Goal: Communication & Community: Answer question/provide support

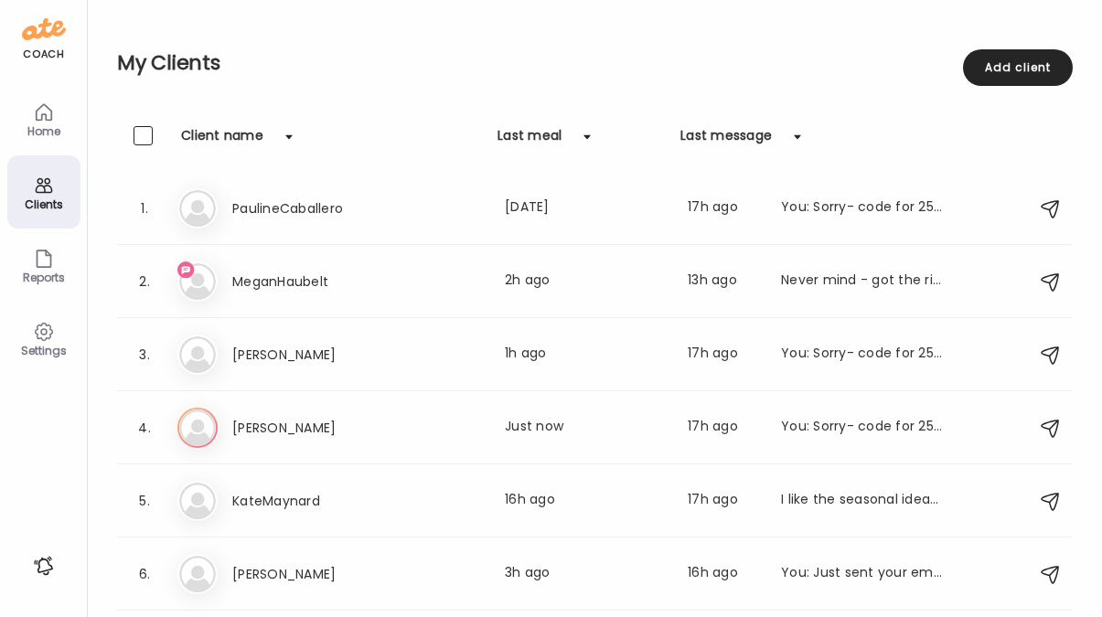
click at [36, 34] on img at bounding box center [44, 29] width 44 height 29
click at [39, 117] on icon at bounding box center [44, 112] width 22 height 22
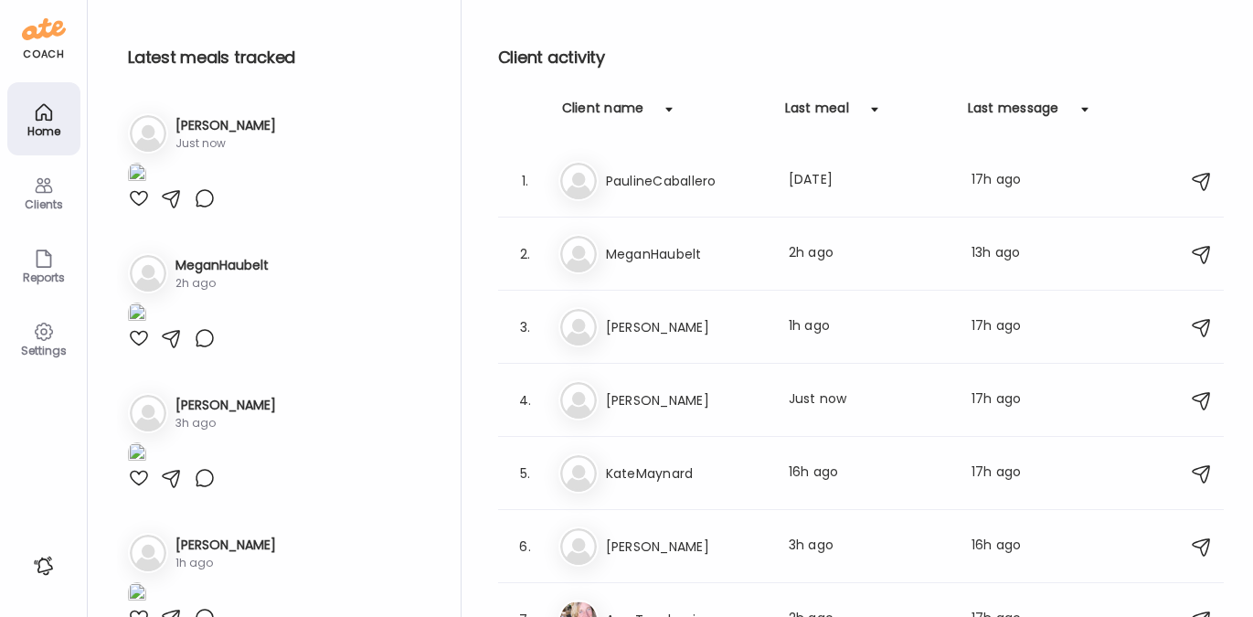
click at [40, 325] on icon at bounding box center [44, 332] width 22 height 22
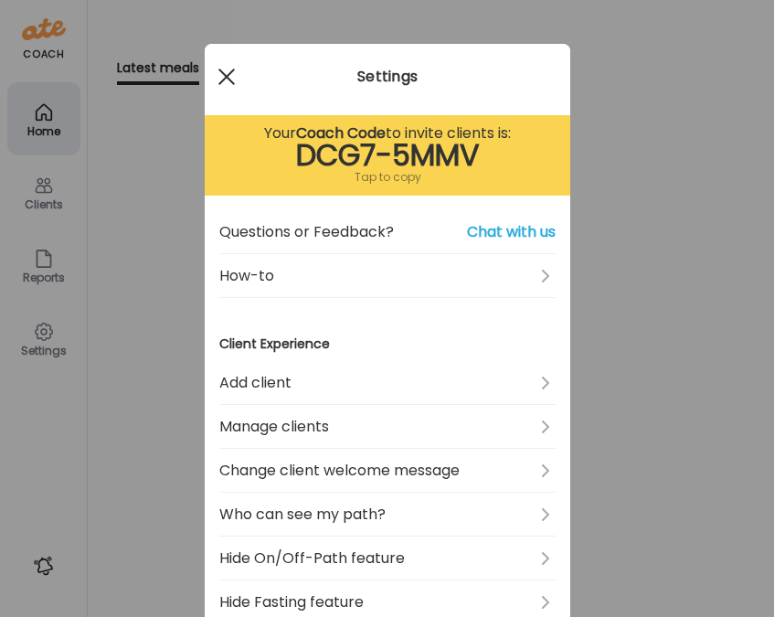
click at [224, 80] on span at bounding box center [226, 77] width 16 height 16
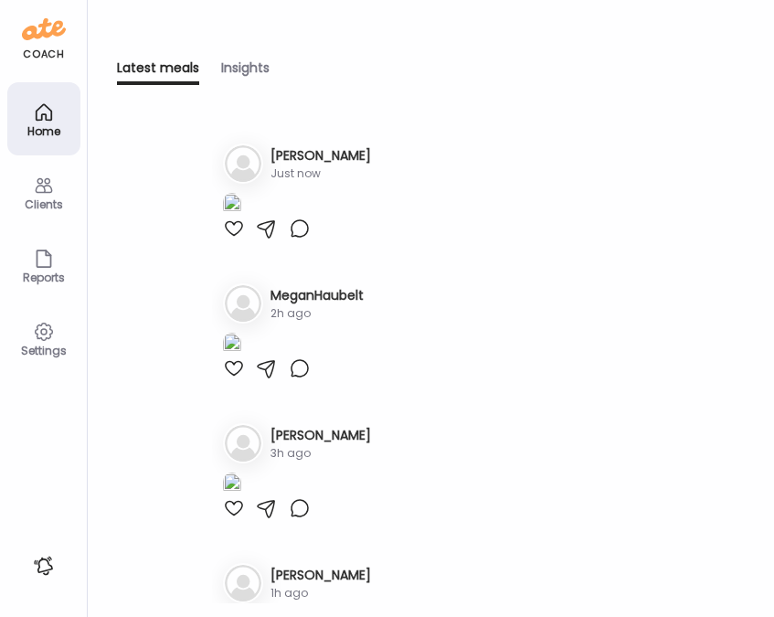
click at [41, 187] on icon at bounding box center [44, 186] width 22 height 22
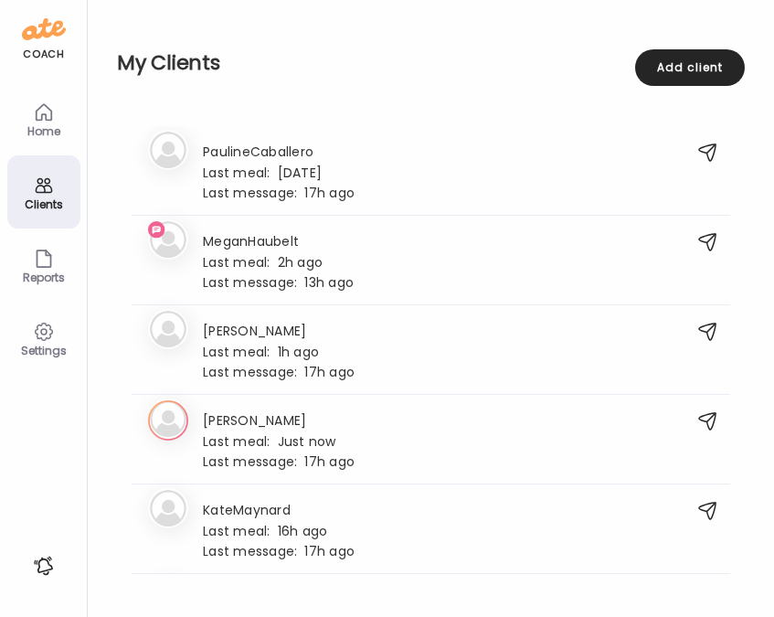
click at [47, 120] on icon at bounding box center [44, 112] width 22 height 22
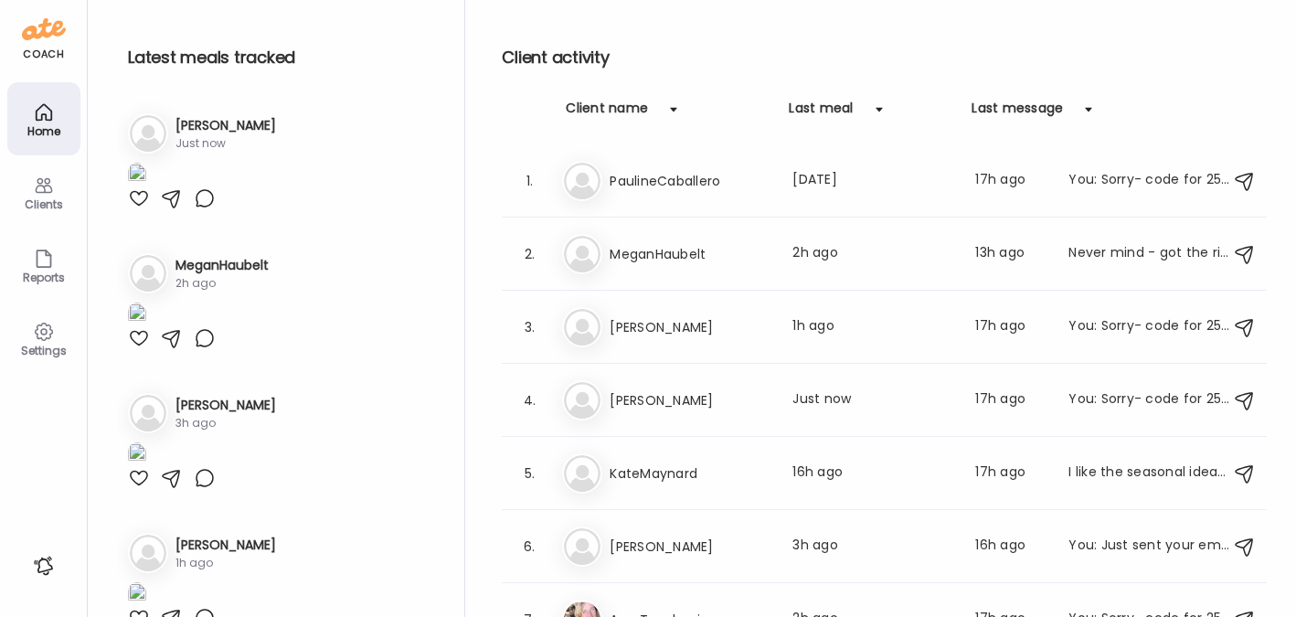
click at [29, 37] on img at bounding box center [44, 29] width 44 height 29
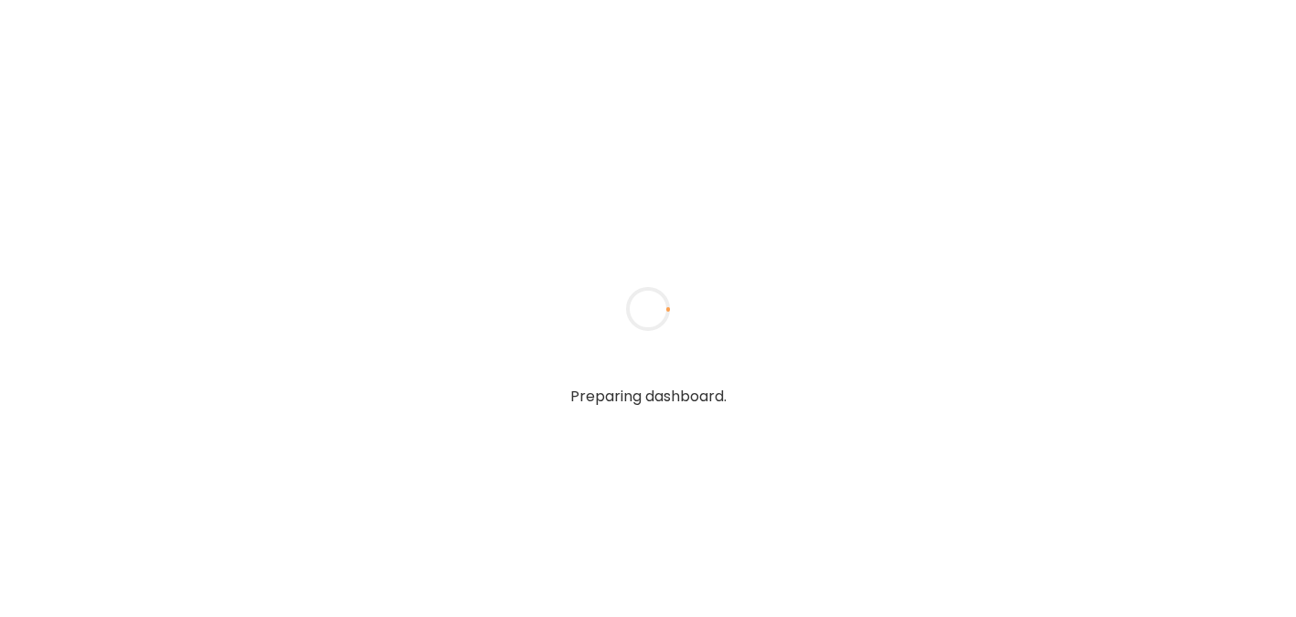
type textarea "**********"
type input "**********"
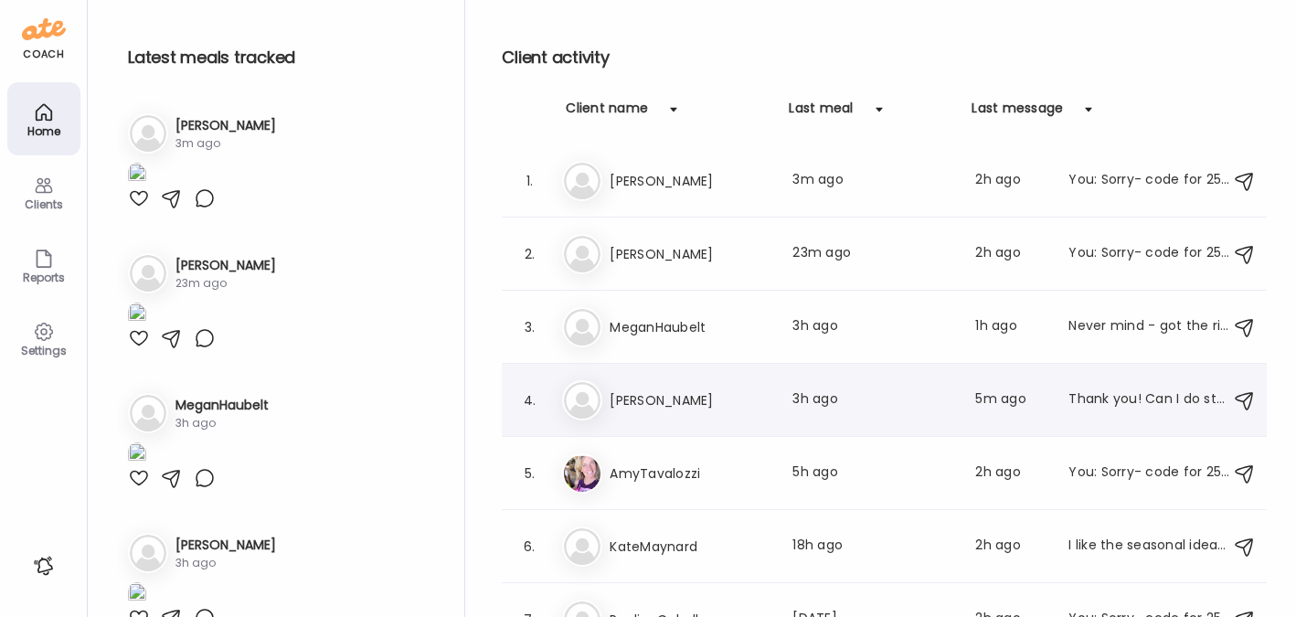
scroll to position [103, 0]
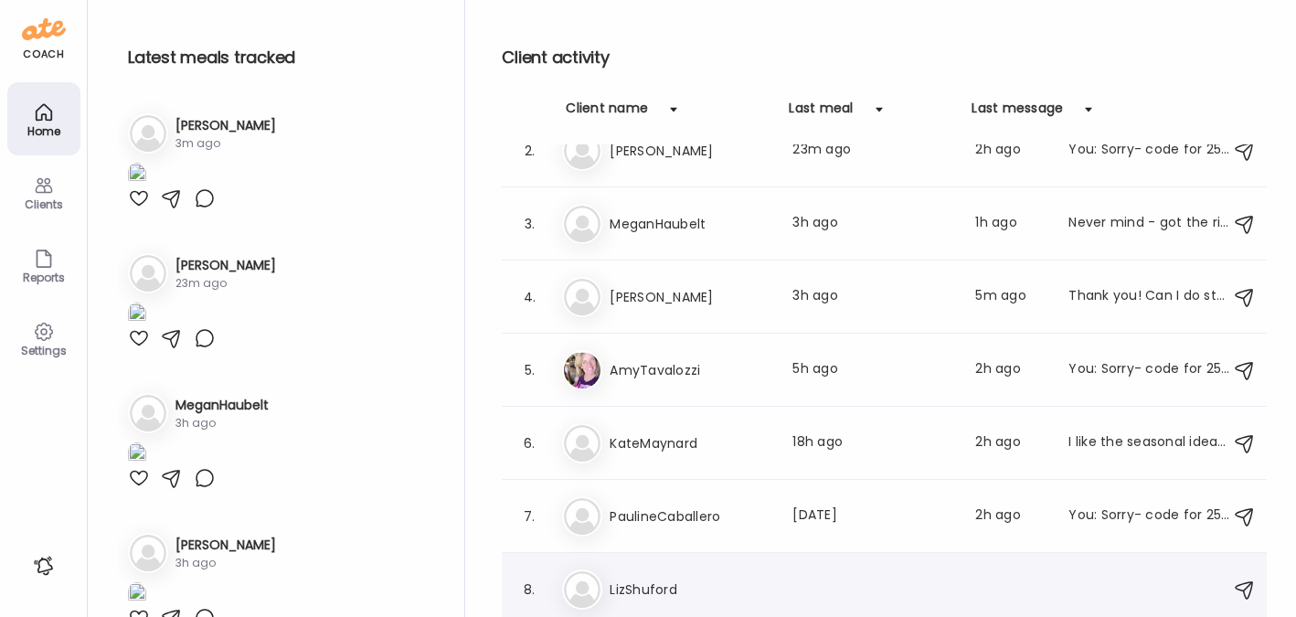
type input "**********"
click at [661, 580] on h3 "LizShuford" at bounding box center [690, 590] width 161 height 22
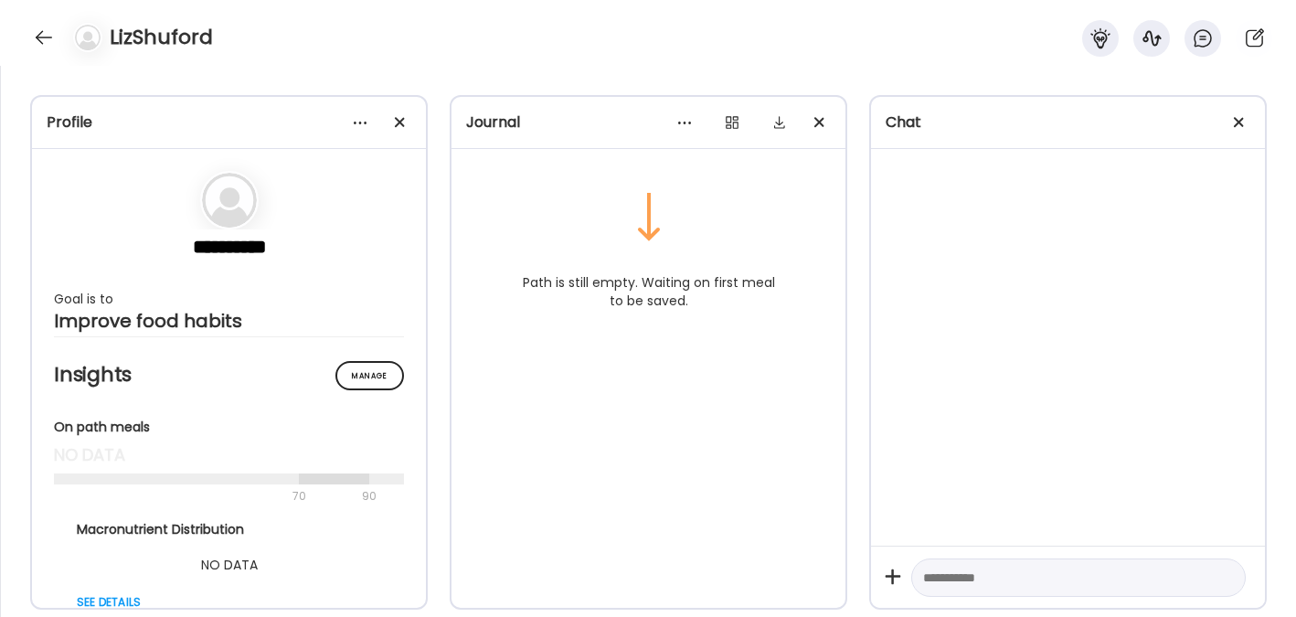
click at [997, 570] on textarea at bounding box center [1062, 578] width 278 height 22
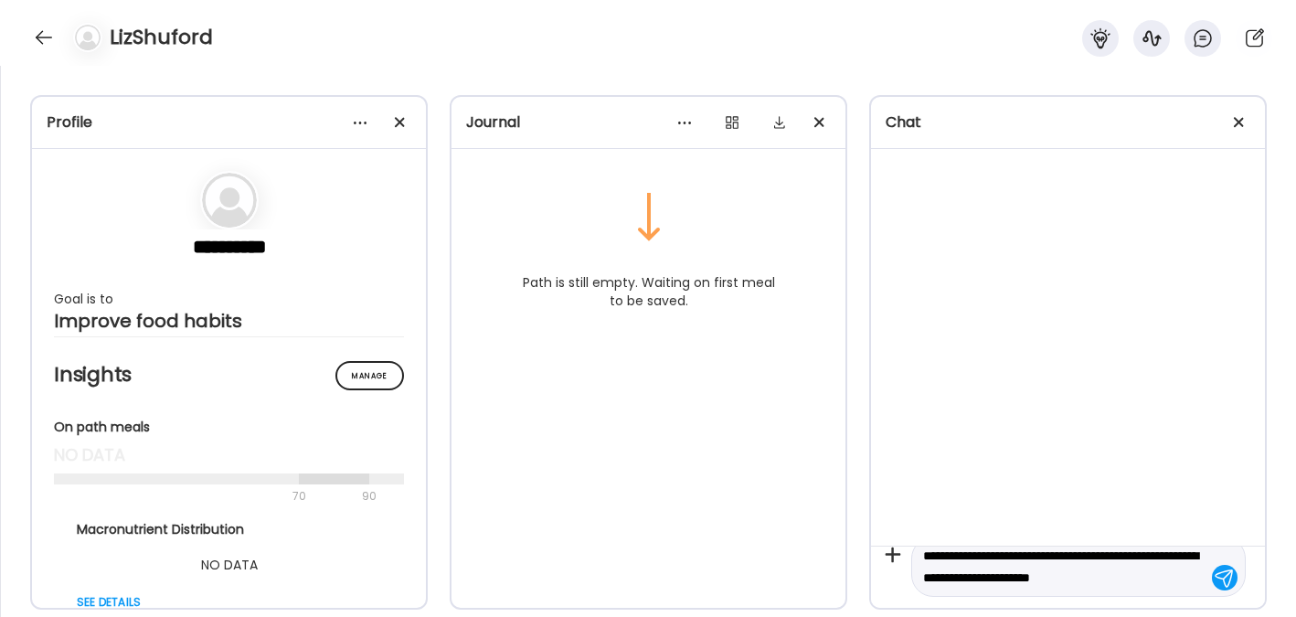
scroll to position [43, 0]
type textarea "**********"
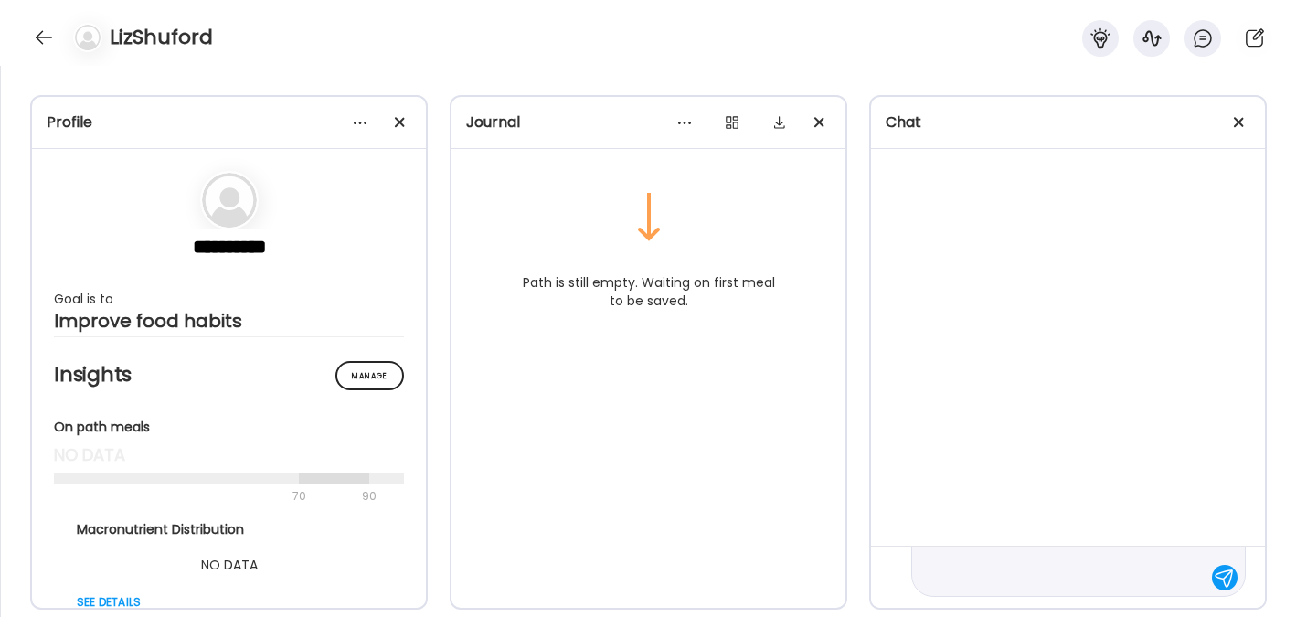
scroll to position [0, 0]
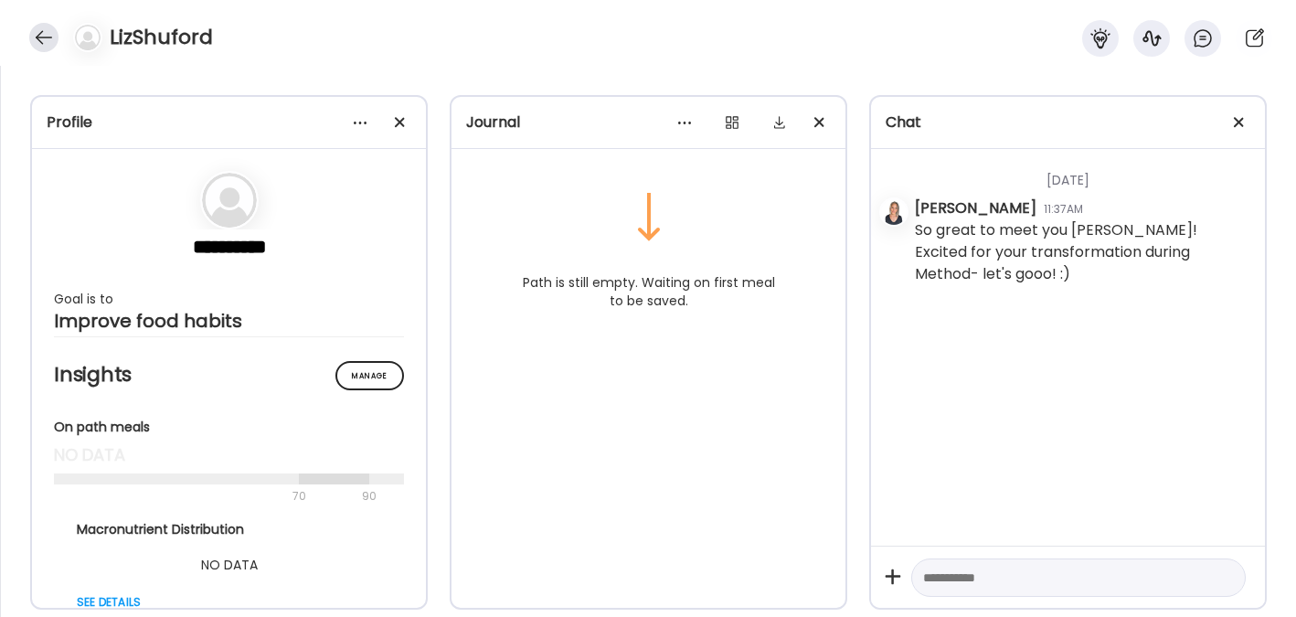
click at [39, 48] on div at bounding box center [43, 37] width 29 height 29
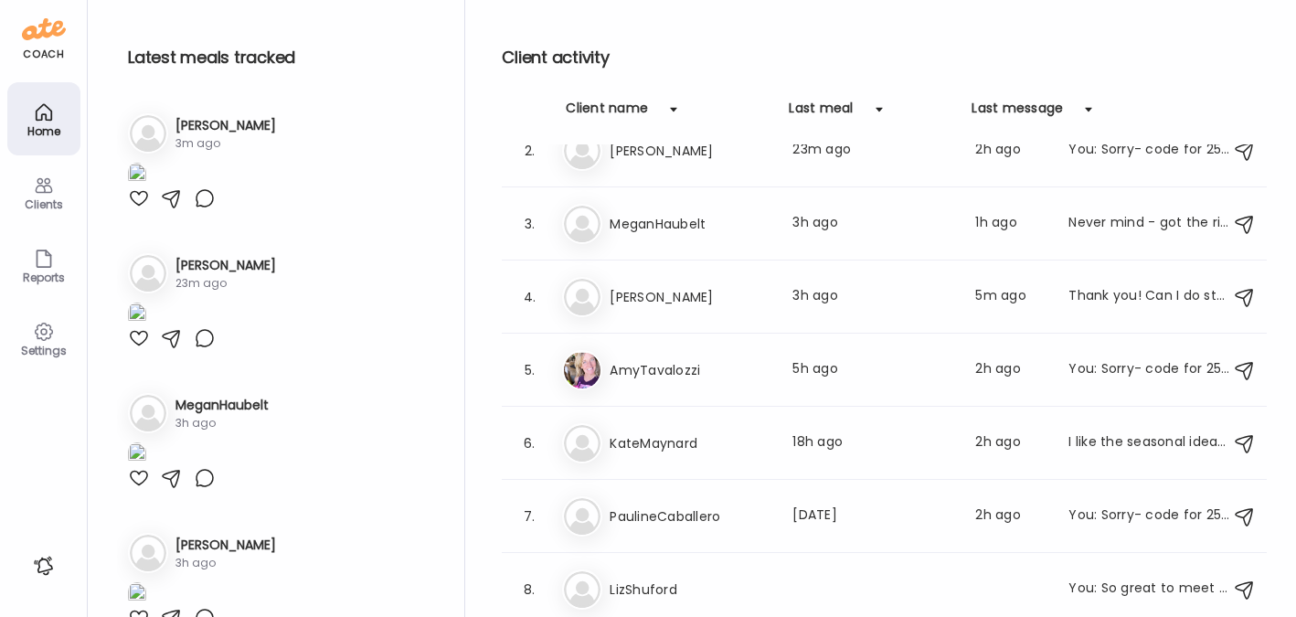
click at [56, 191] on div "Clients" at bounding box center [43, 191] width 73 height 73
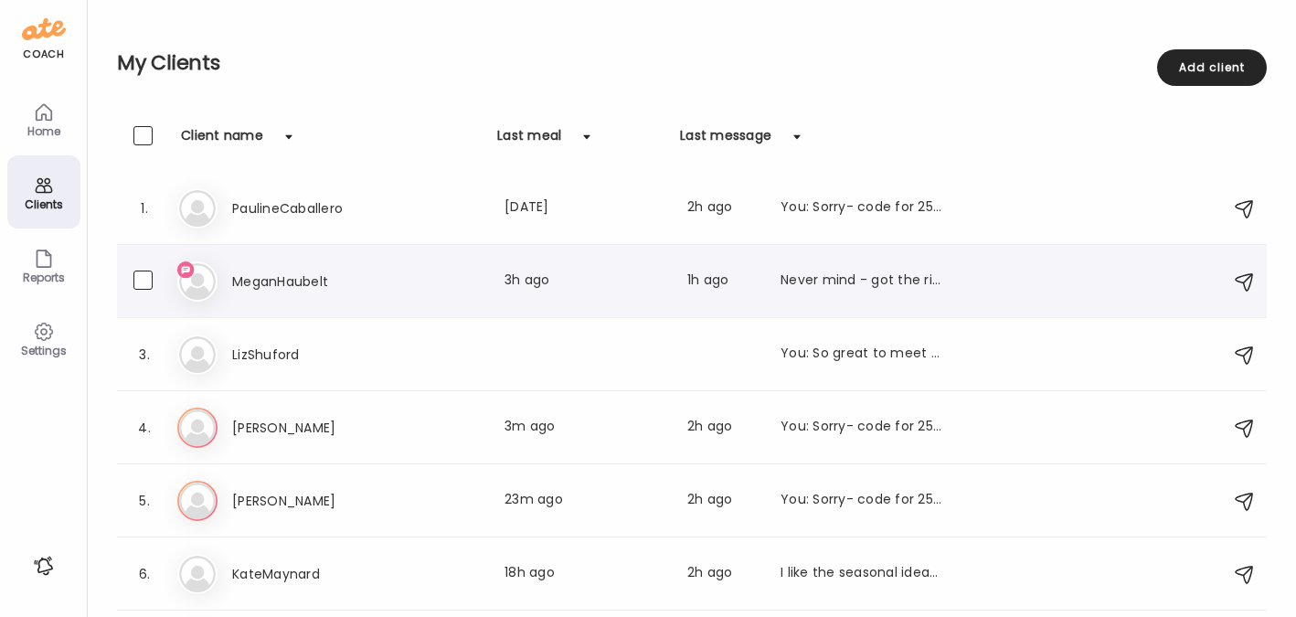
click at [869, 271] on div "Never mind - got the right link" at bounding box center [861, 282] width 161 height 22
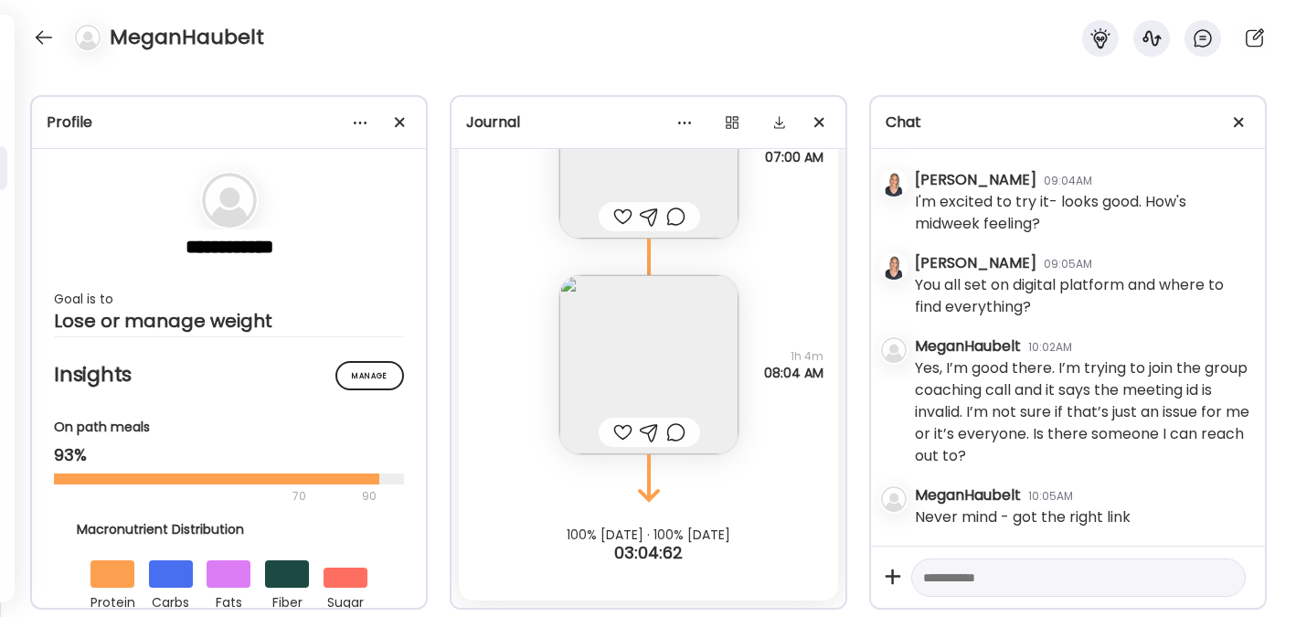
scroll to position [7651, 0]
click at [1055, 585] on textarea at bounding box center [1062, 578] width 278 height 22
type textarea "**********"
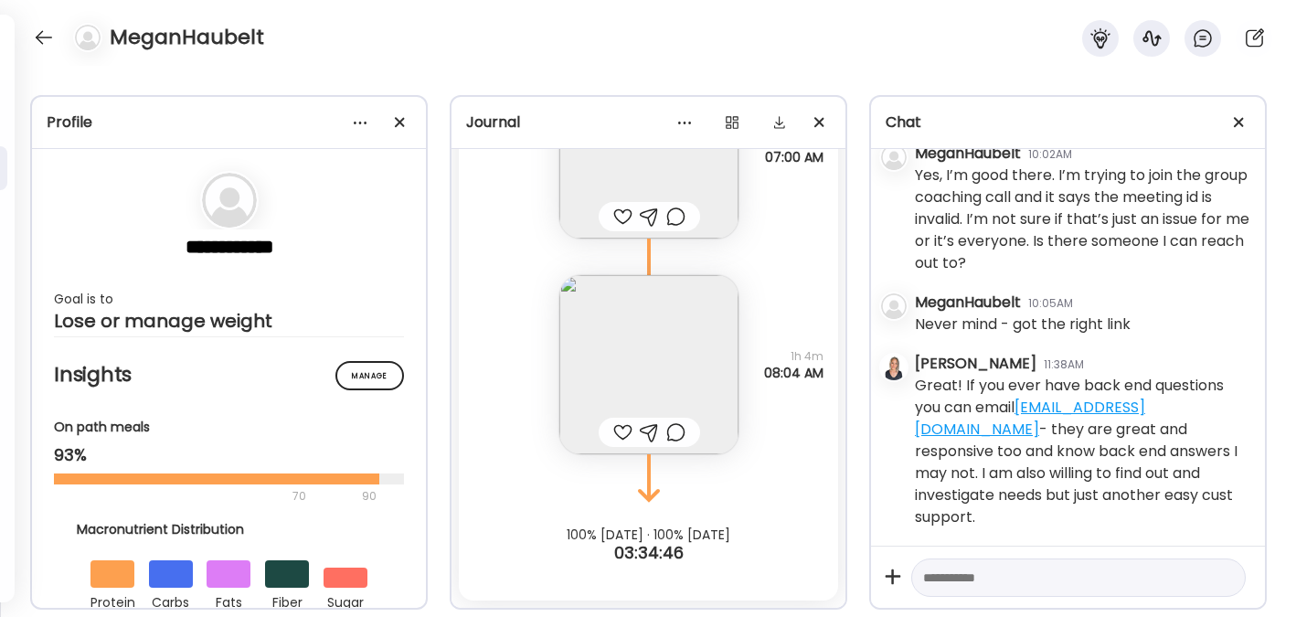
scroll to position [7823, 0]
click at [44, 36] on div at bounding box center [43, 37] width 29 height 29
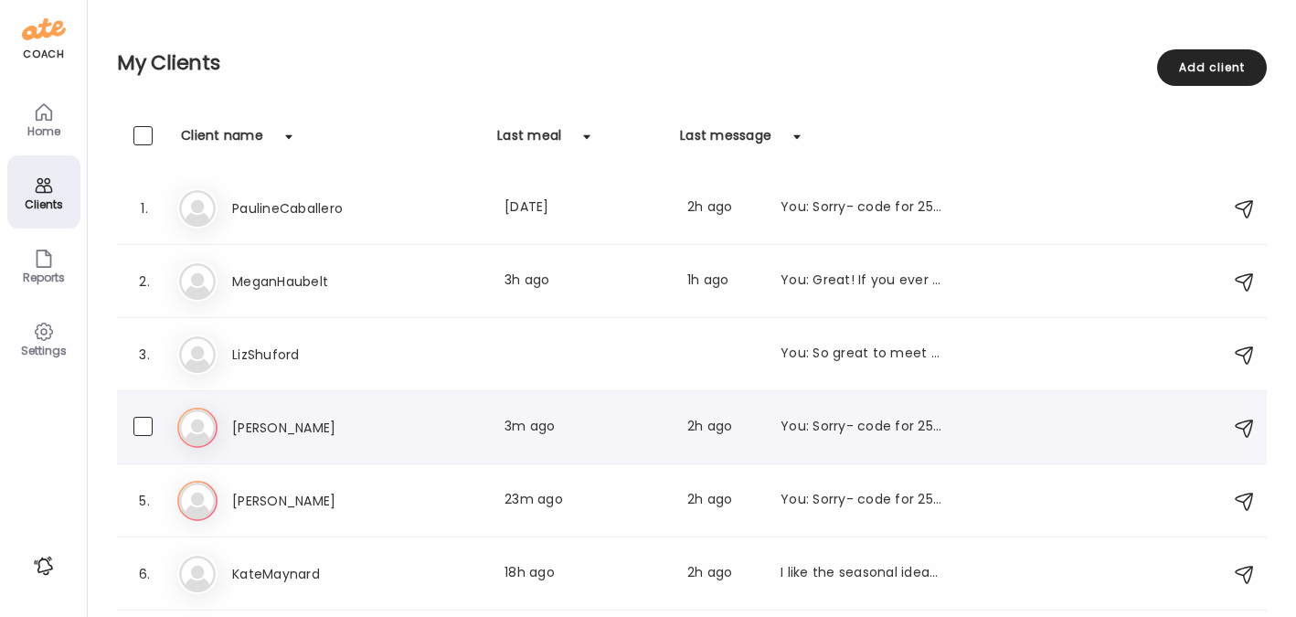
scroll to position [137, 0]
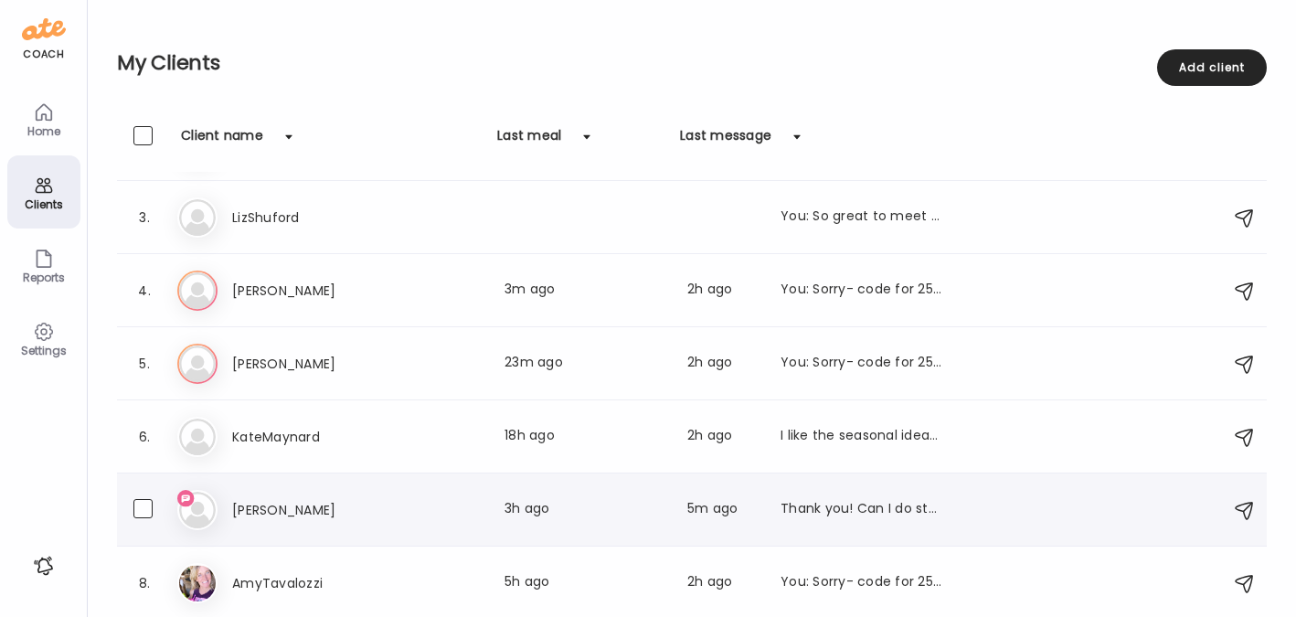
click at [802, 514] on div "Thank you! Can I do stevia? Or only monk fruit?" at bounding box center [861, 510] width 161 height 22
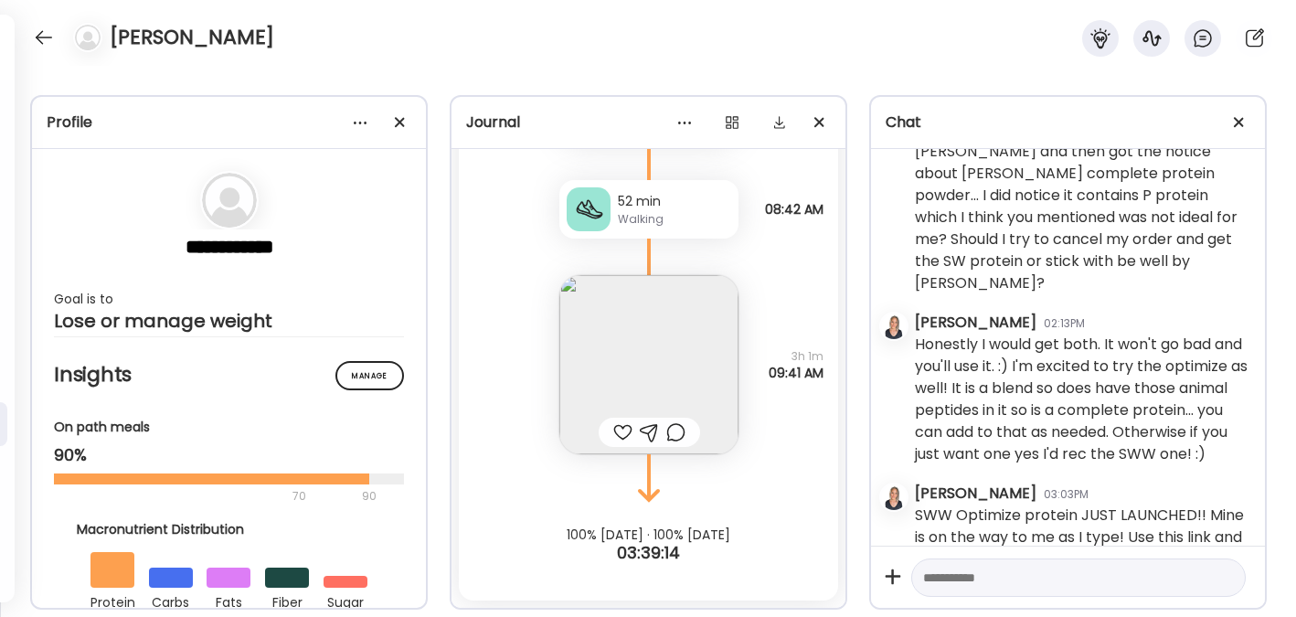
scroll to position [2314, 0]
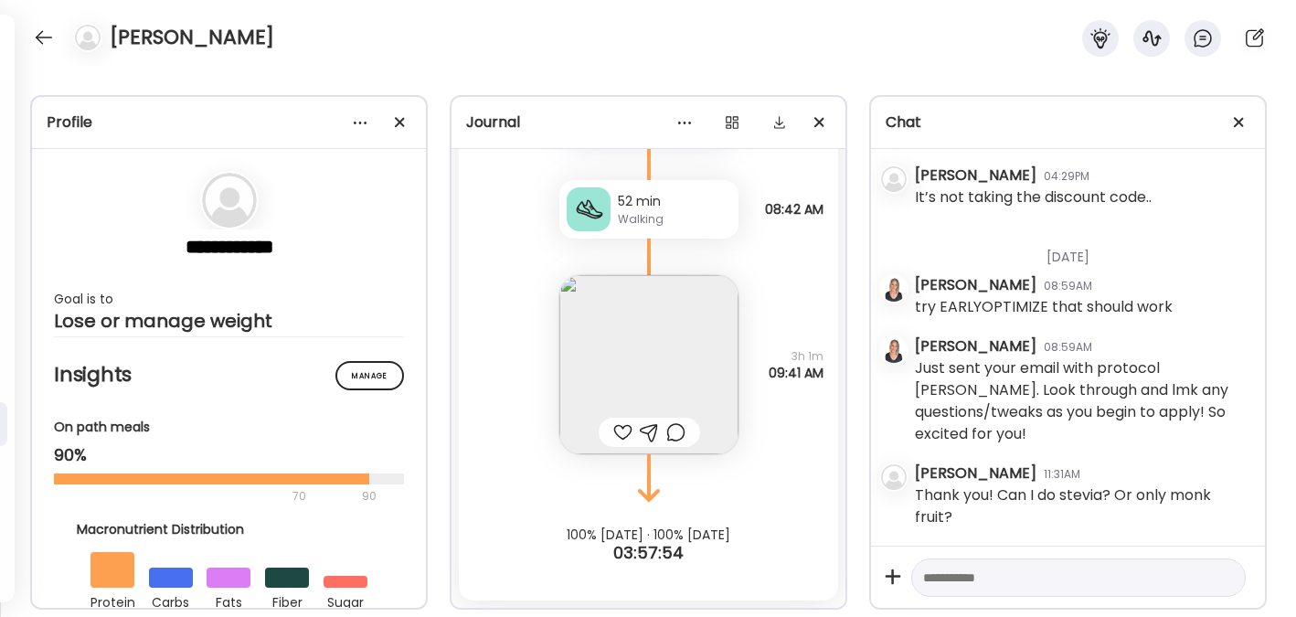
click at [974, 576] on textarea at bounding box center [1062, 578] width 278 height 22
type textarea "**********"
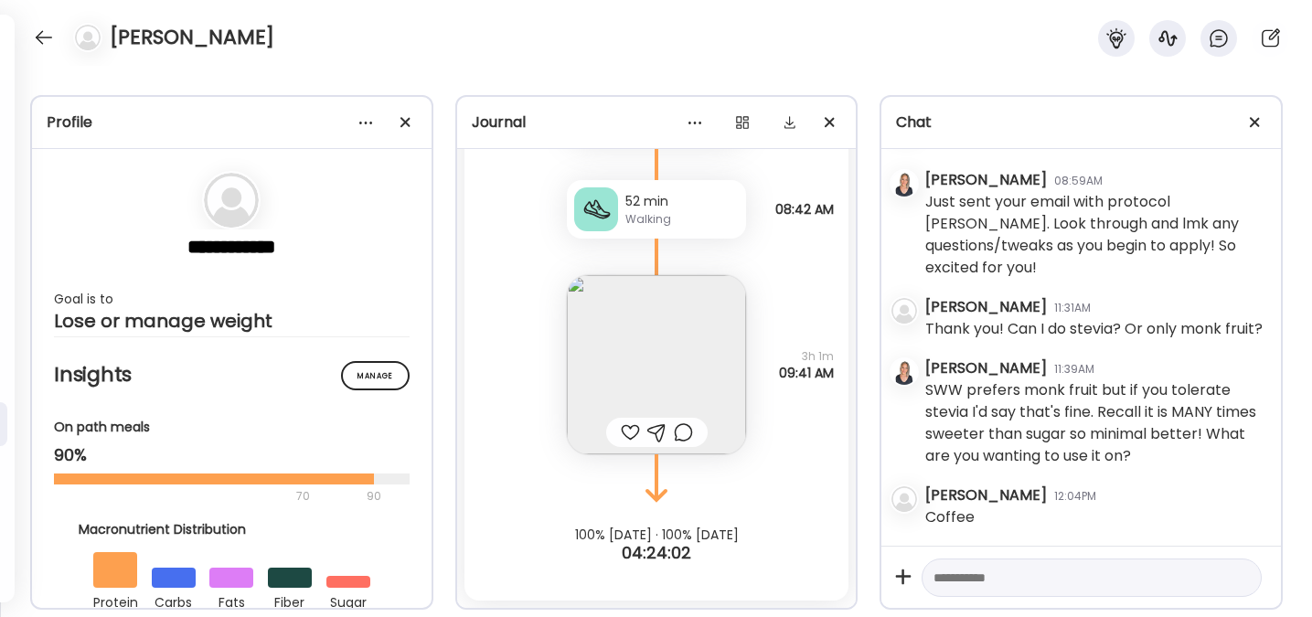
scroll to position [2481, 0]
click at [47, 38] on div at bounding box center [43, 37] width 29 height 29
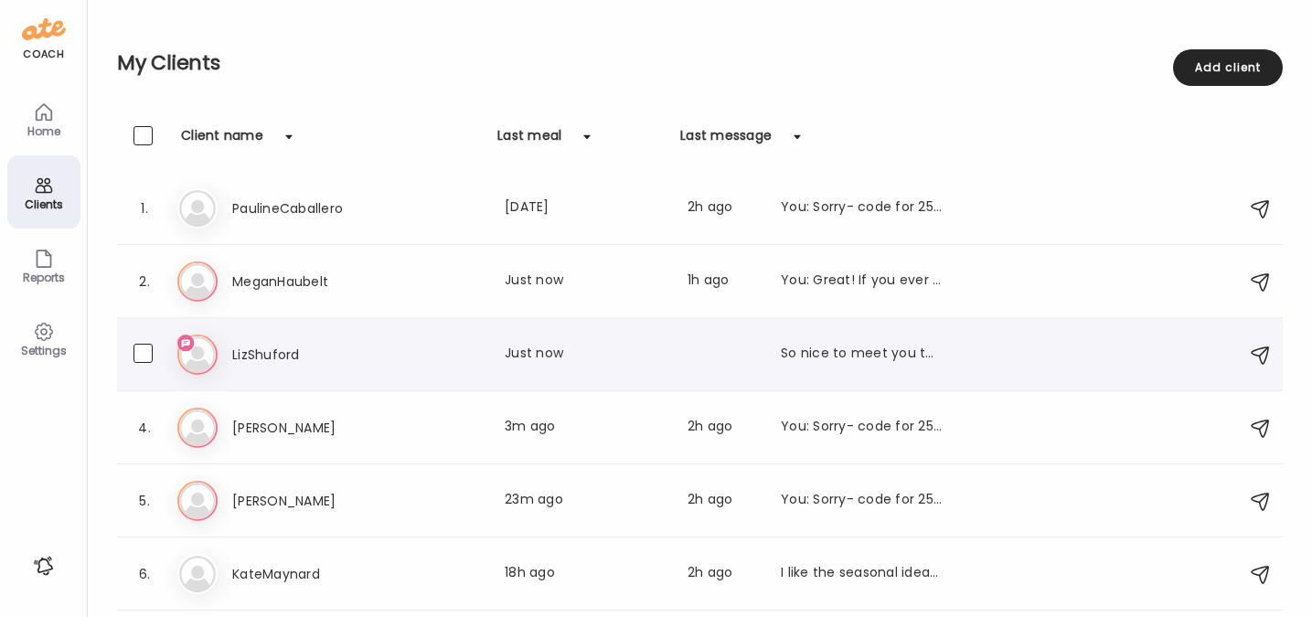
click at [255, 356] on h3 "LizShuford" at bounding box center [312, 355] width 161 height 22
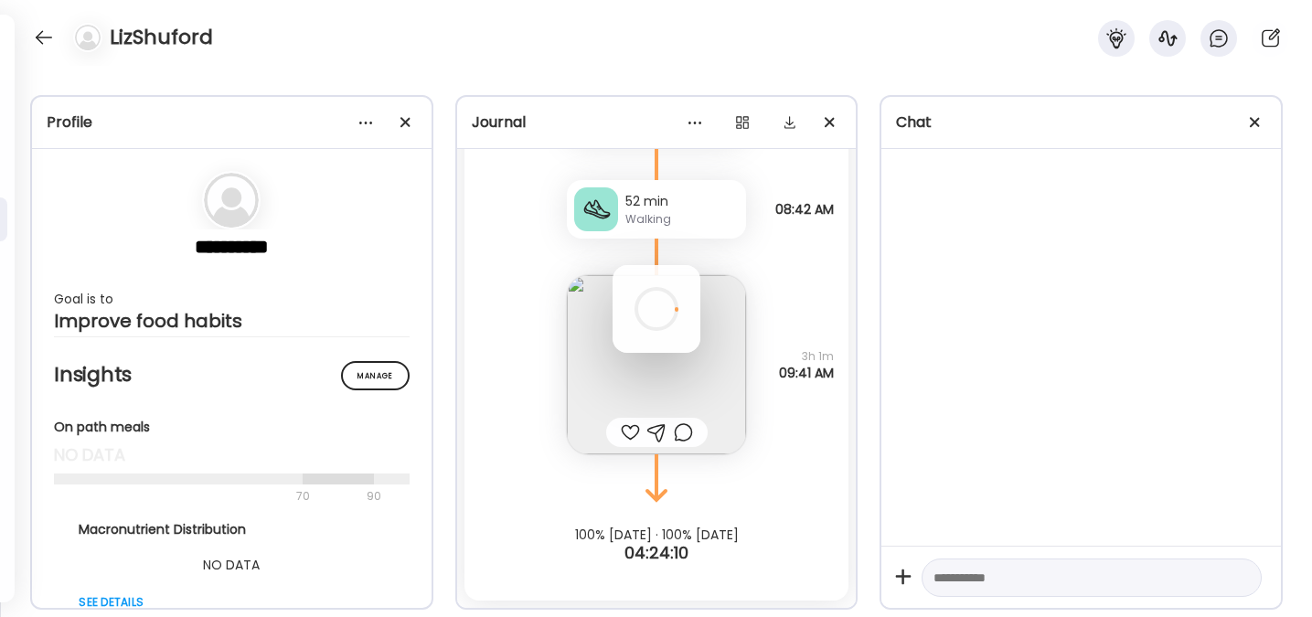
scroll to position [42, 0]
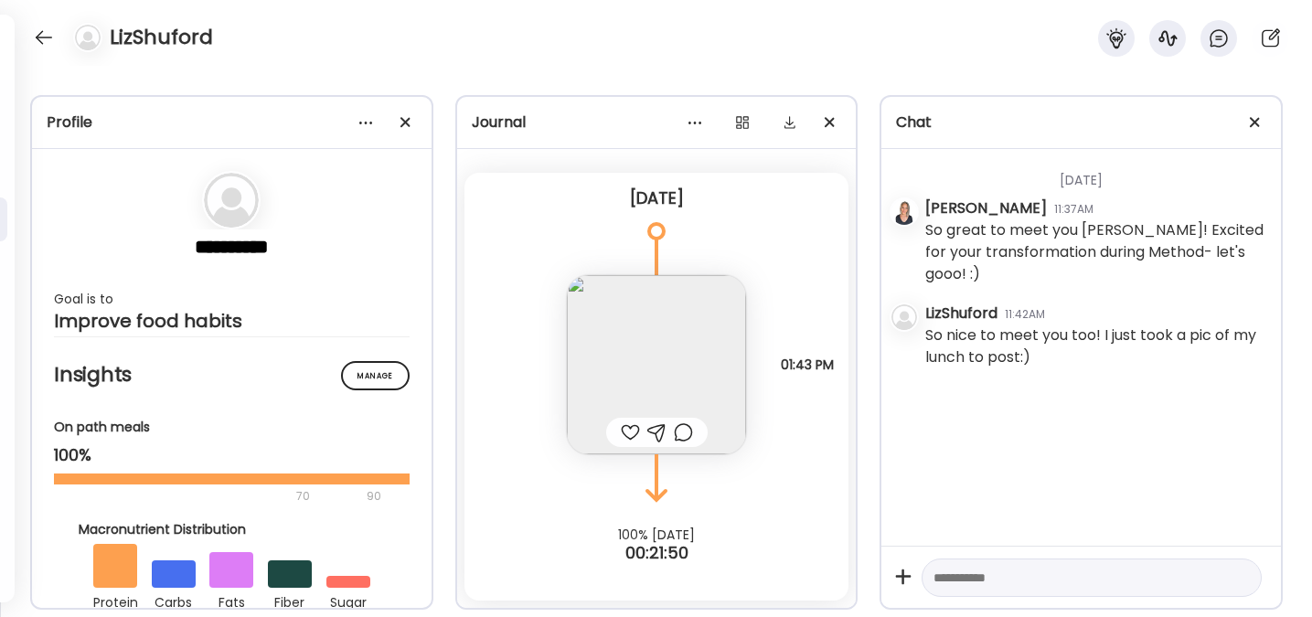
click at [694, 360] on img at bounding box center [656, 364] width 179 height 179
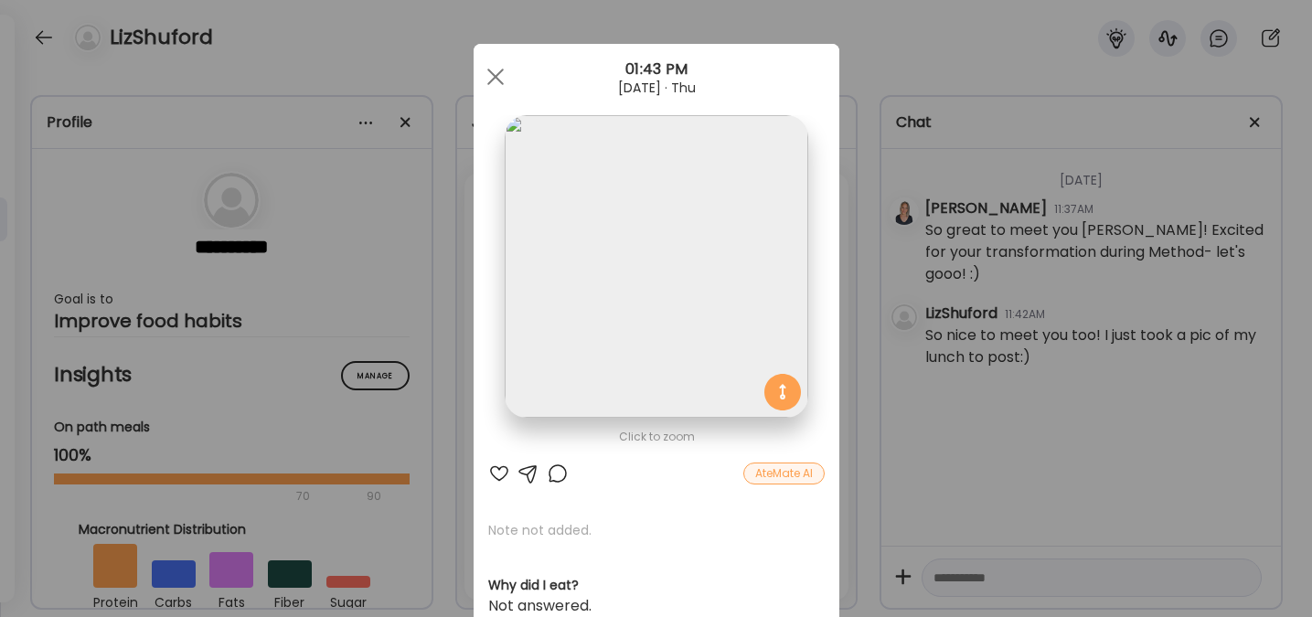
click at [695, 254] on img at bounding box center [656, 266] width 303 height 303
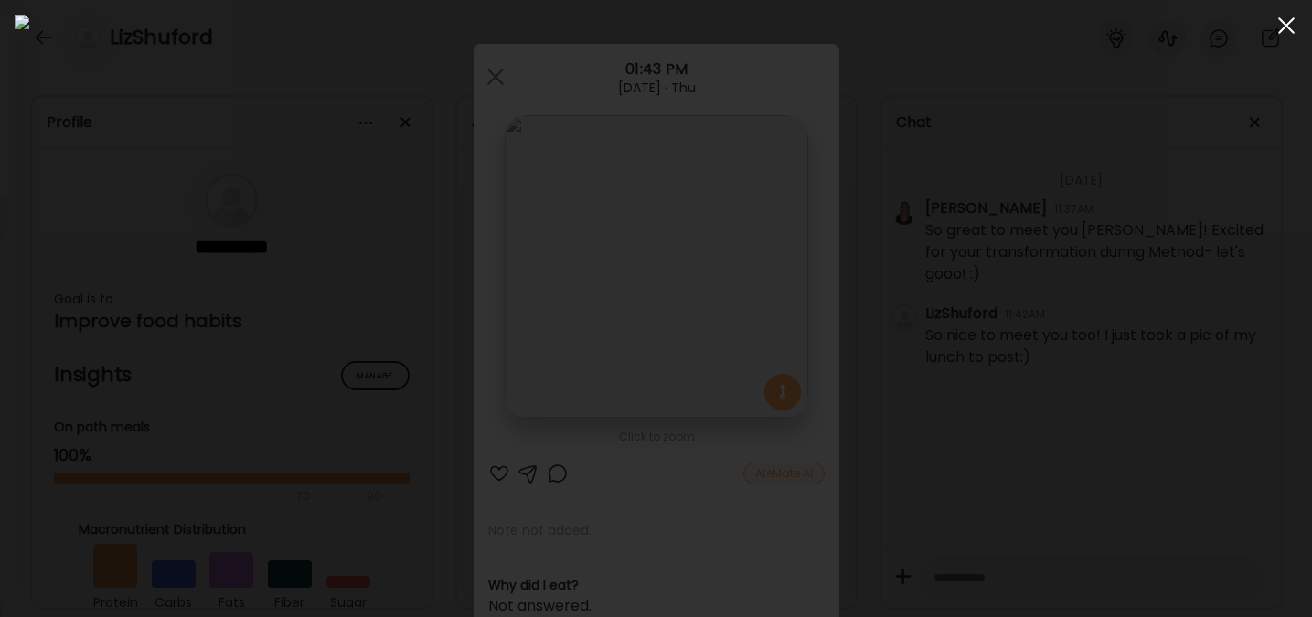
click at [1283, 33] on div at bounding box center [1286, 25] width 37 height 37
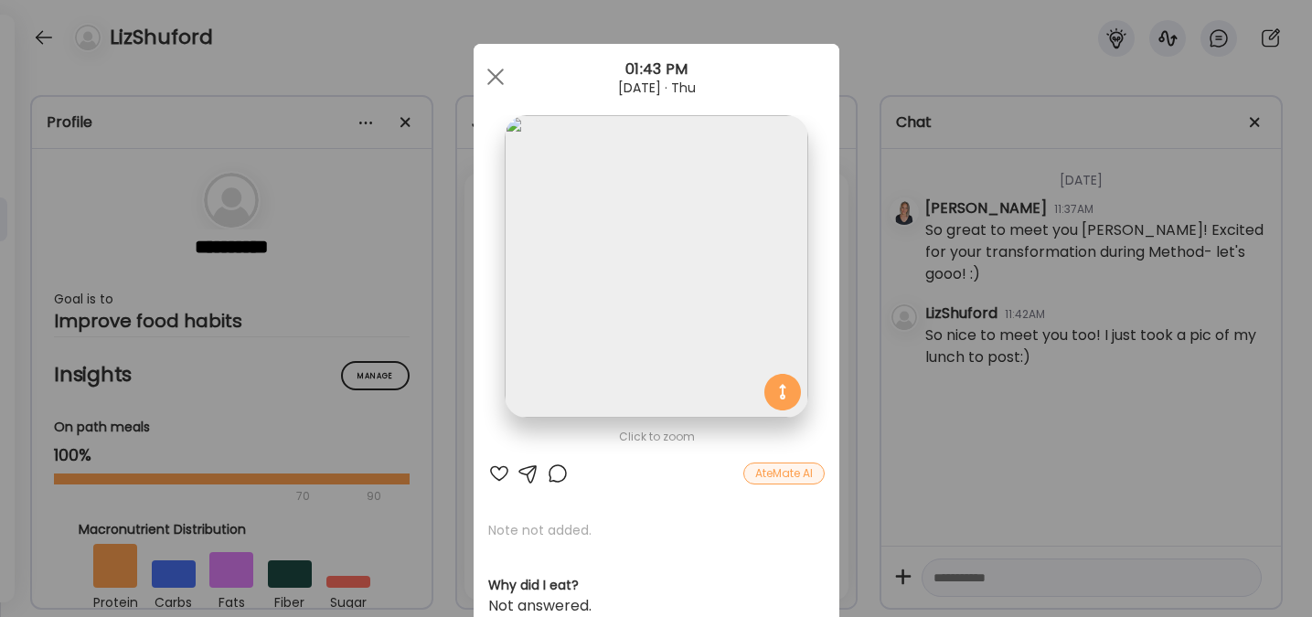
click at [523, 473] on div at bounding box center [528, 474] width 22 height 22
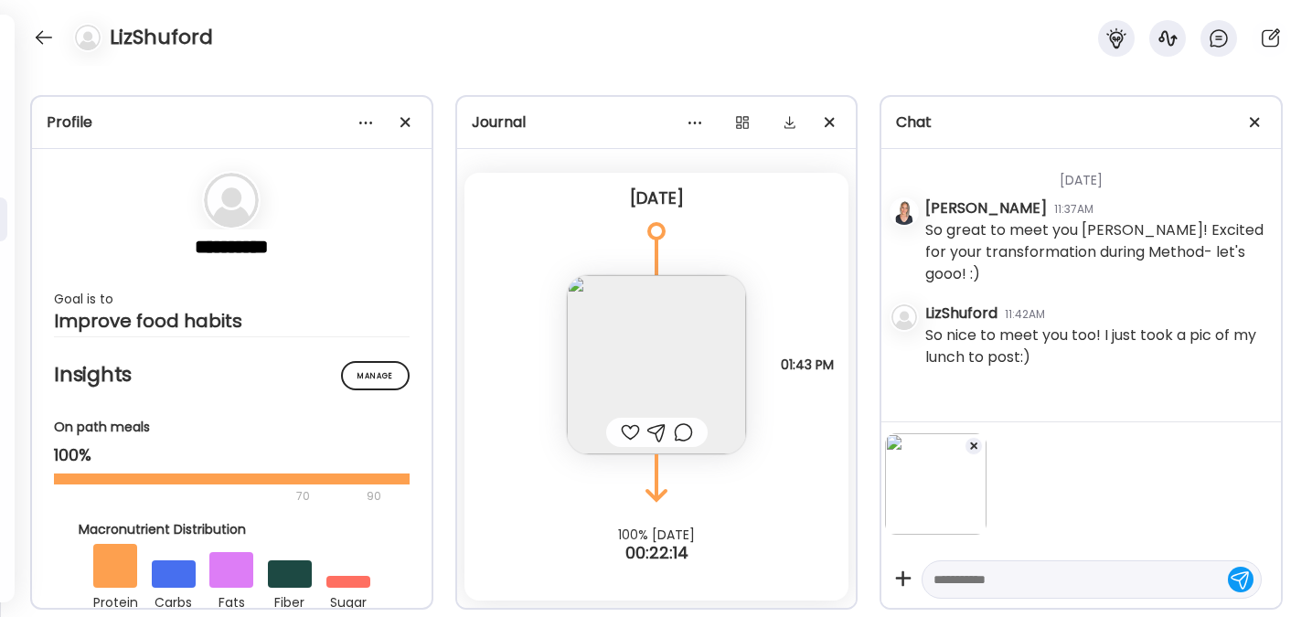
click at [948, 587] on textarea at bounding box center [1074, 580] width 283 height 22
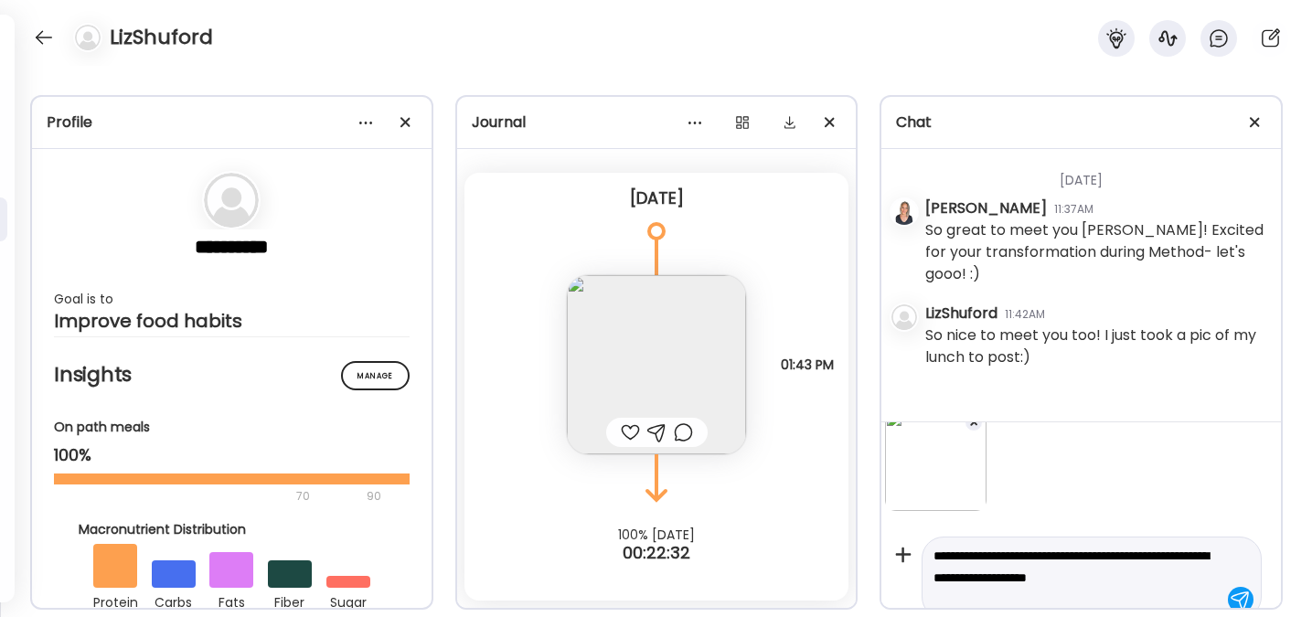
scroll to position [46, 0]
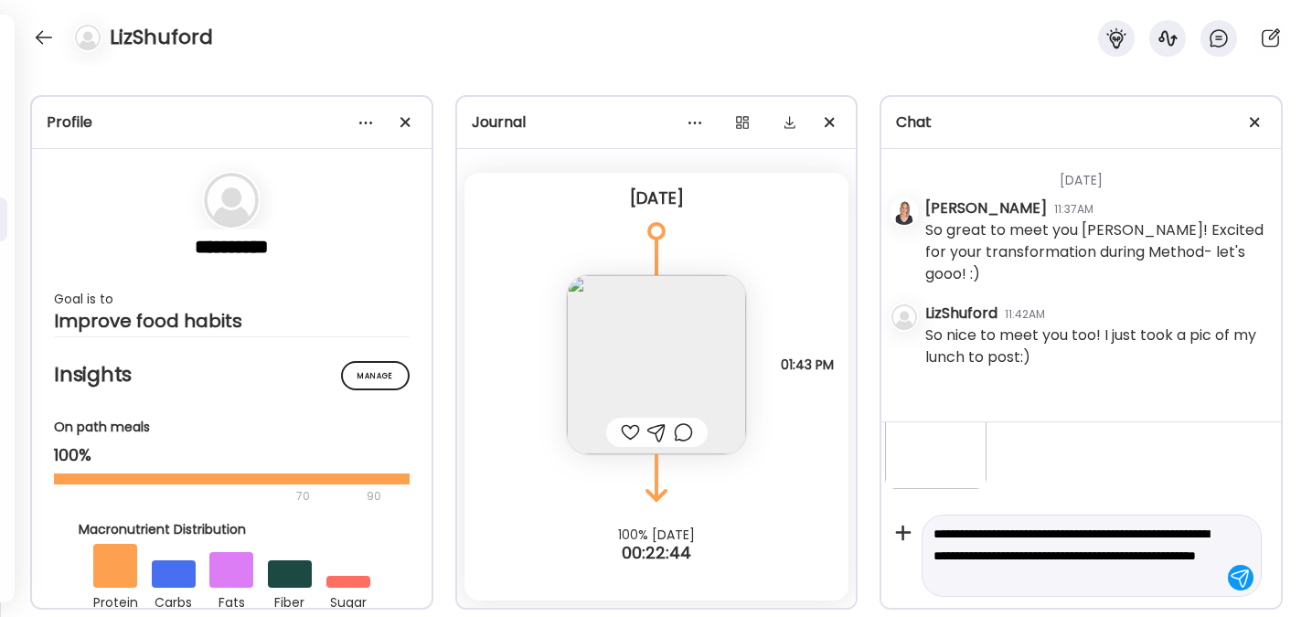
click at [1146, 555] on textarea "**********" at bounding box center [1074, 556] width 283 height 66
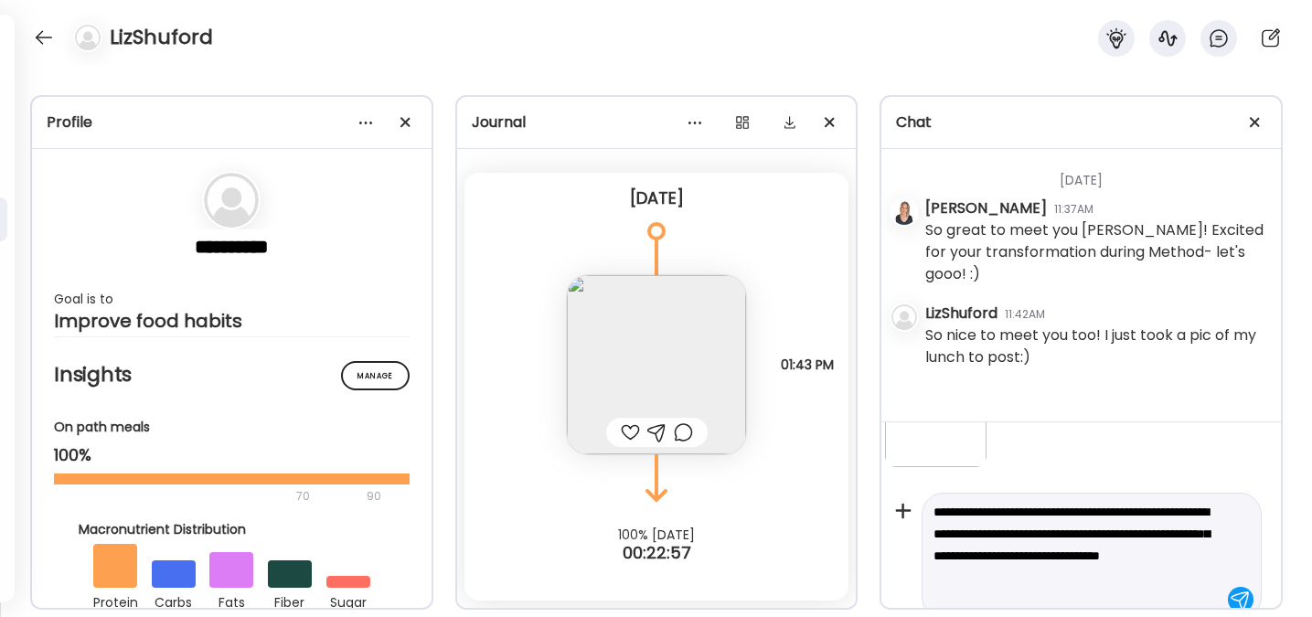
scroll to position [90, 0]
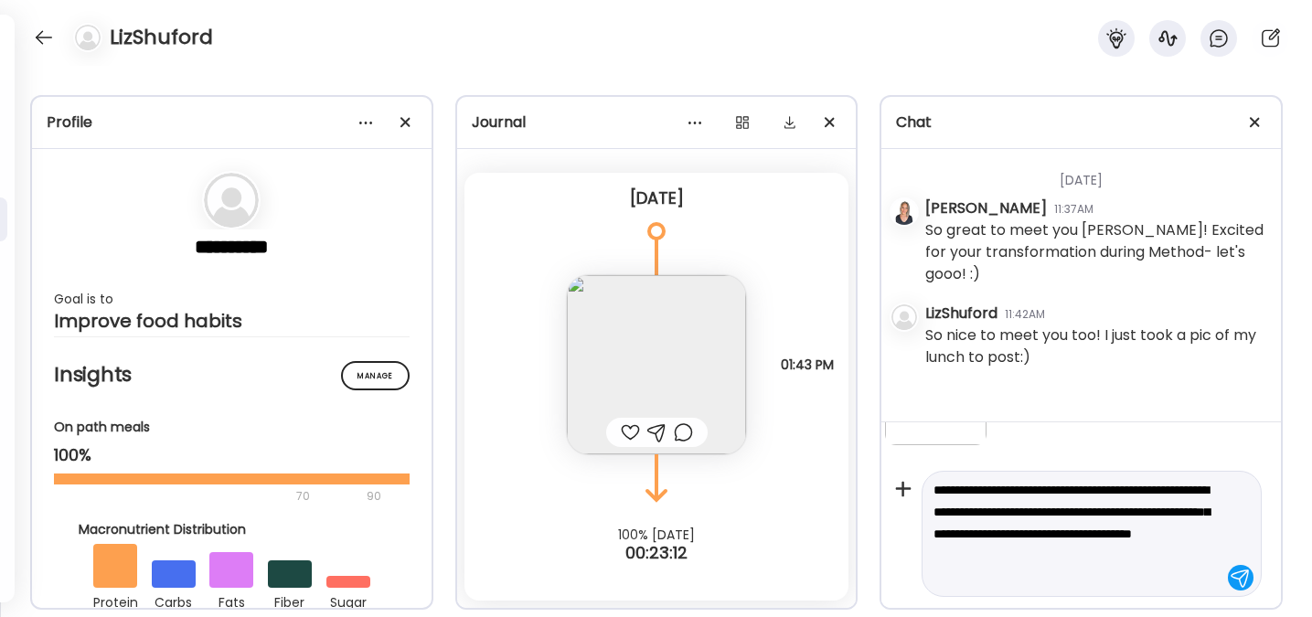
click at [1121, 558] on textarea "**********" at bounding box center [1074, 534] width 283 height 110
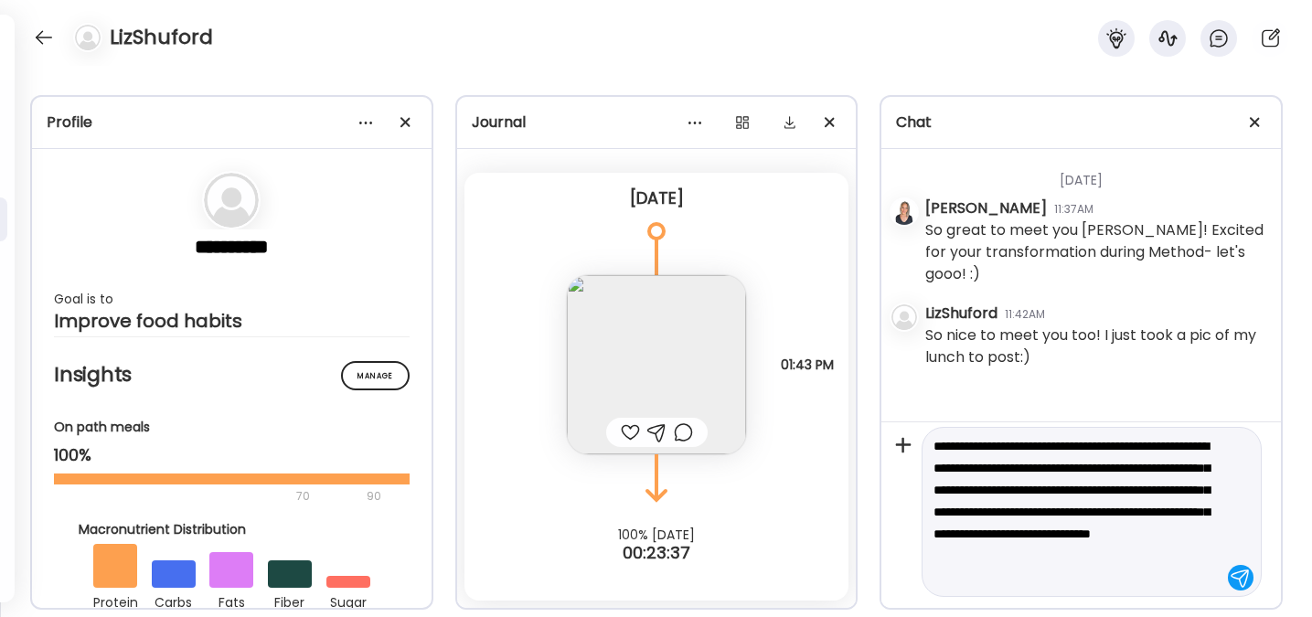
scroll to position [155, 0]
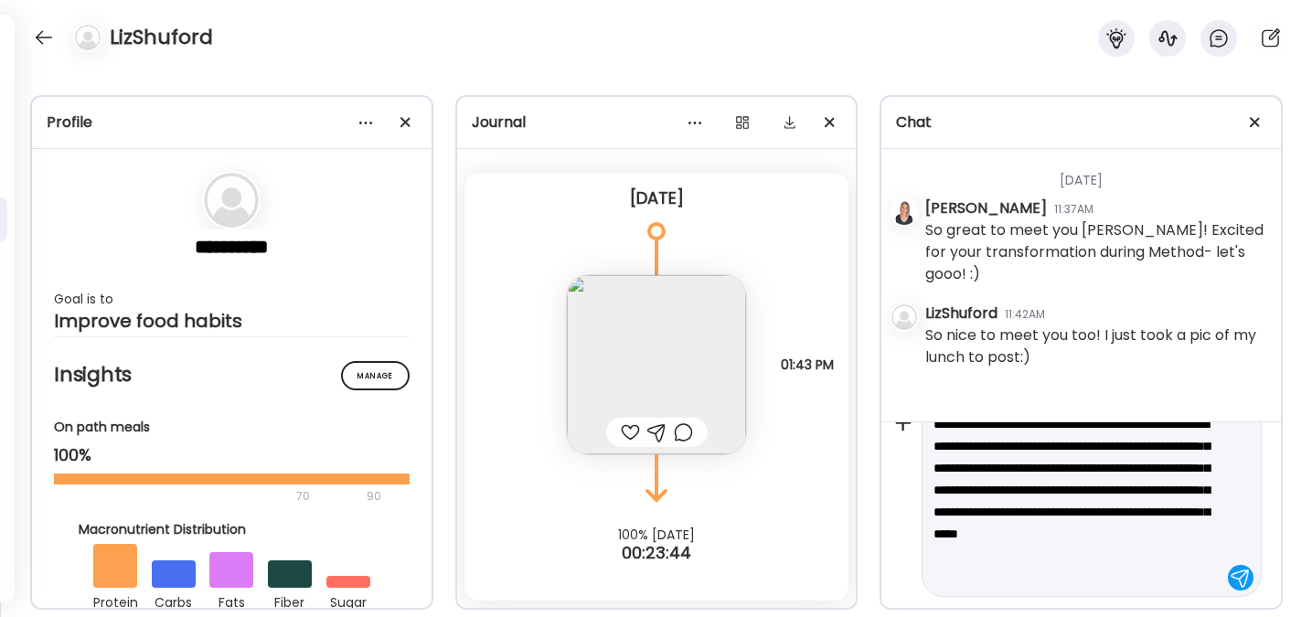
type textarea "**********"
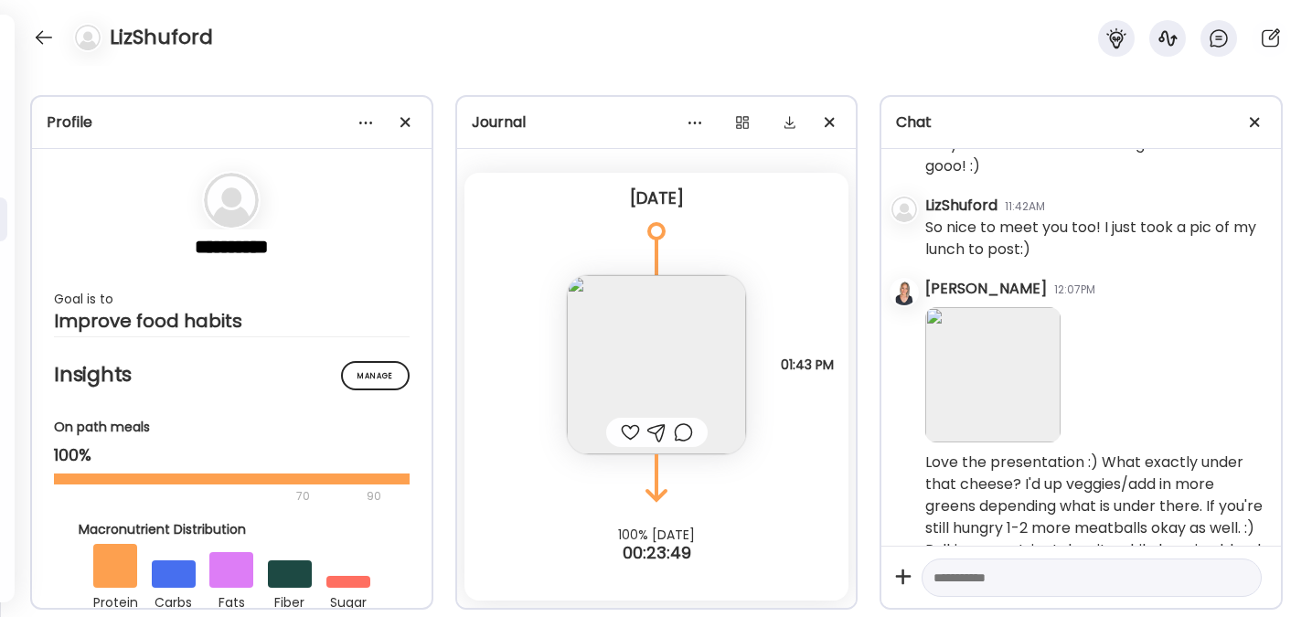
scroll to position [164, 0]
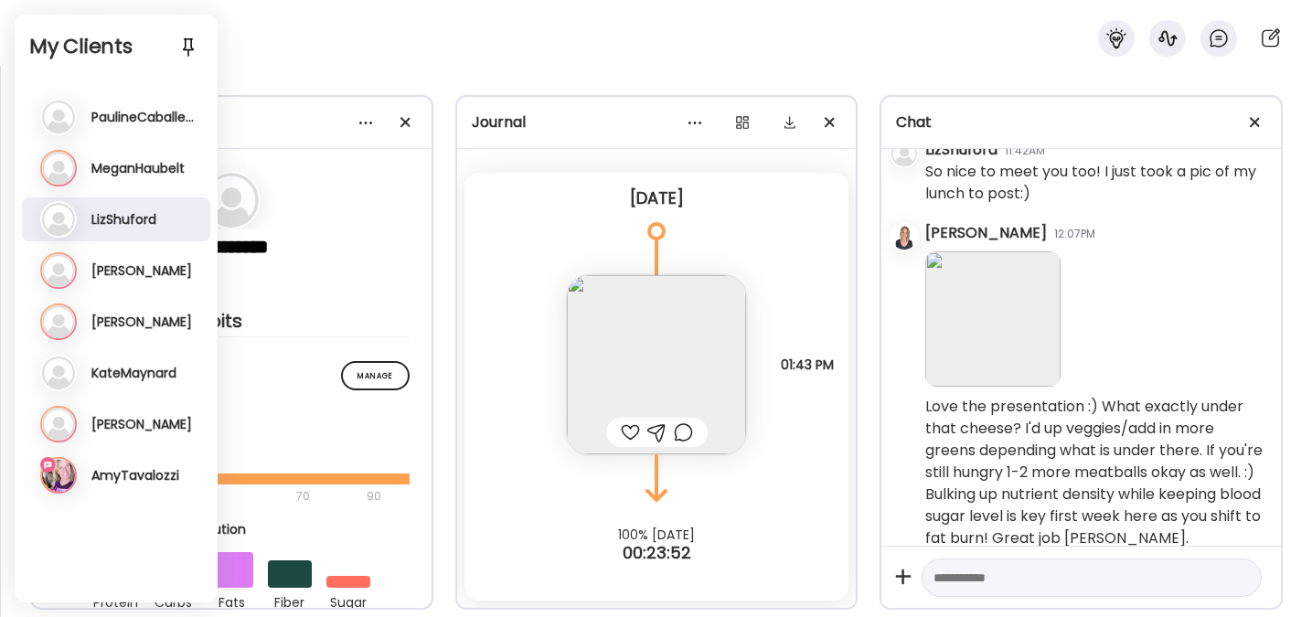
click at [118, 472] on h3 "AmyTavalozzi" at bounding box center [135, 475] width 88 height 16
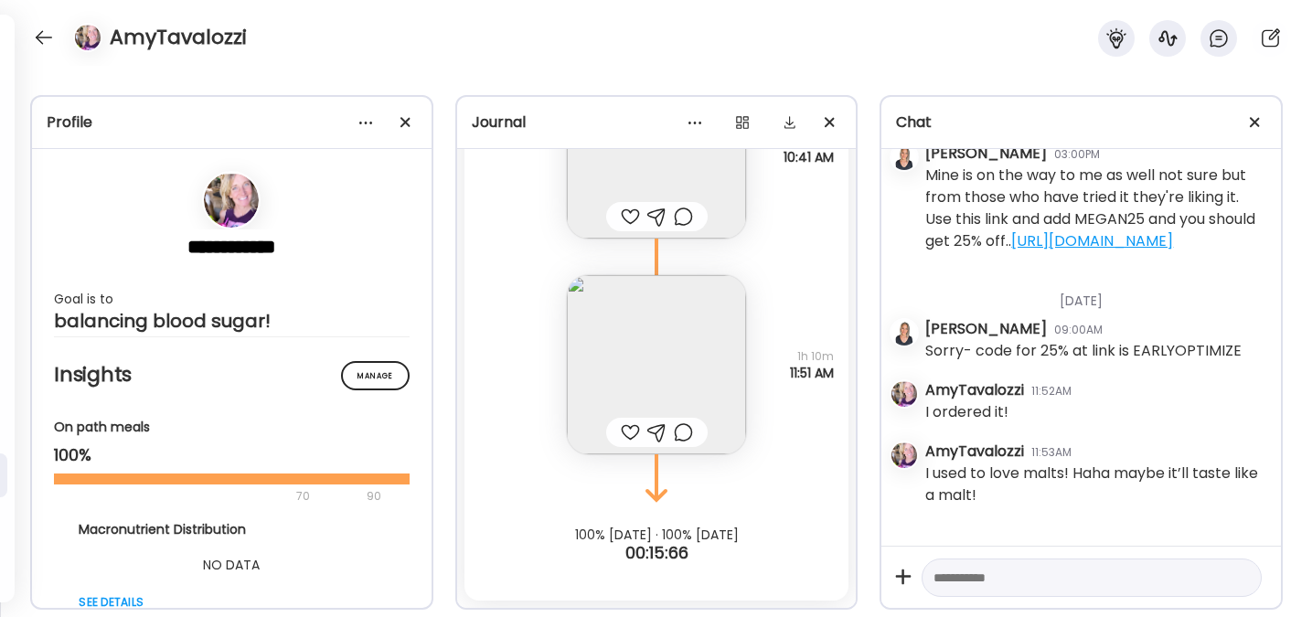
scroll to position [6682, 0]
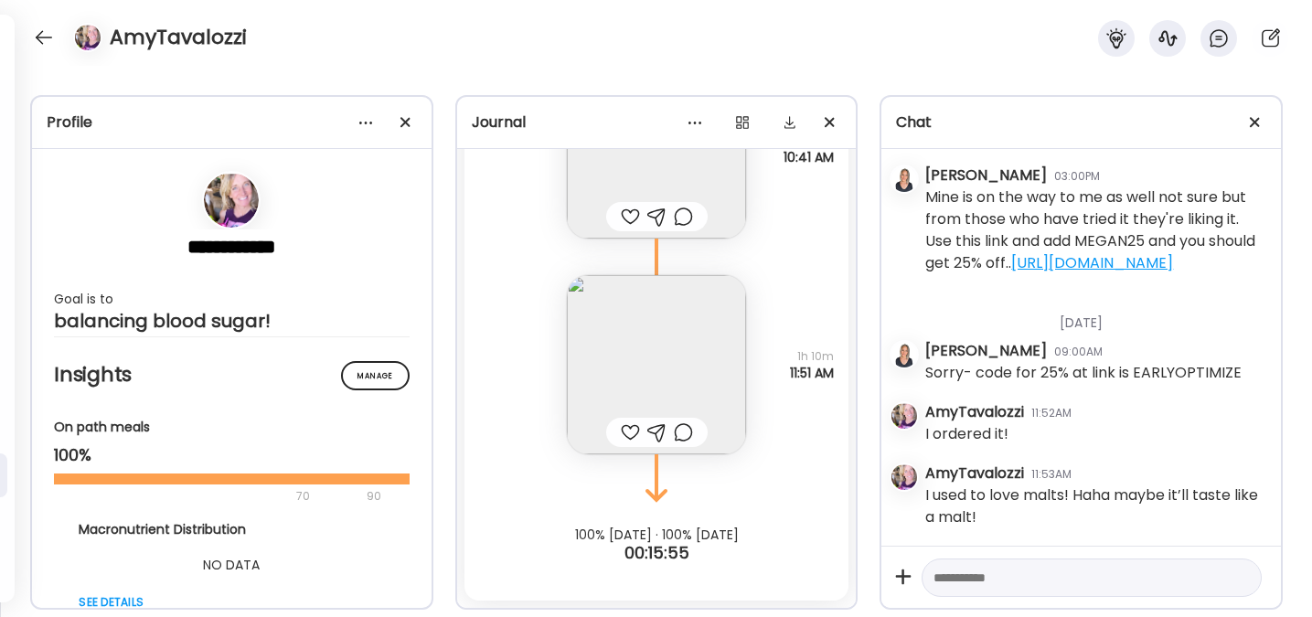
click at [1002, 582] on textarea at bounding box center [1074, 578] width 283 height 22
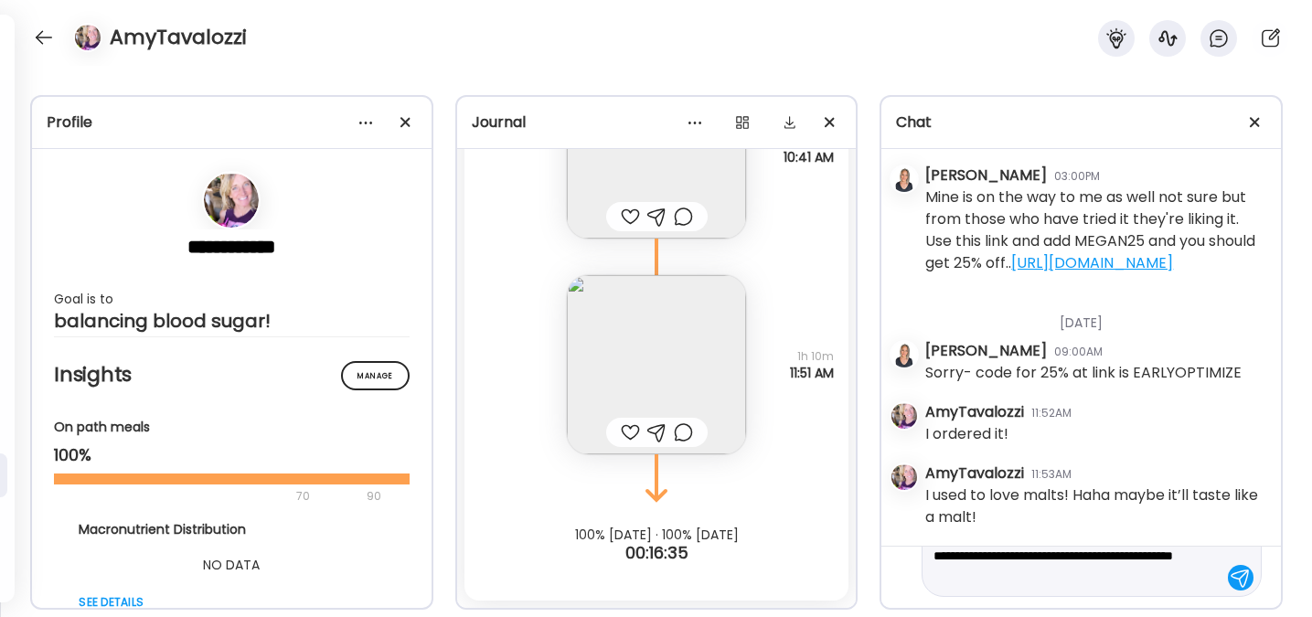
scroll to position [87, 0]
type textarea "**********"
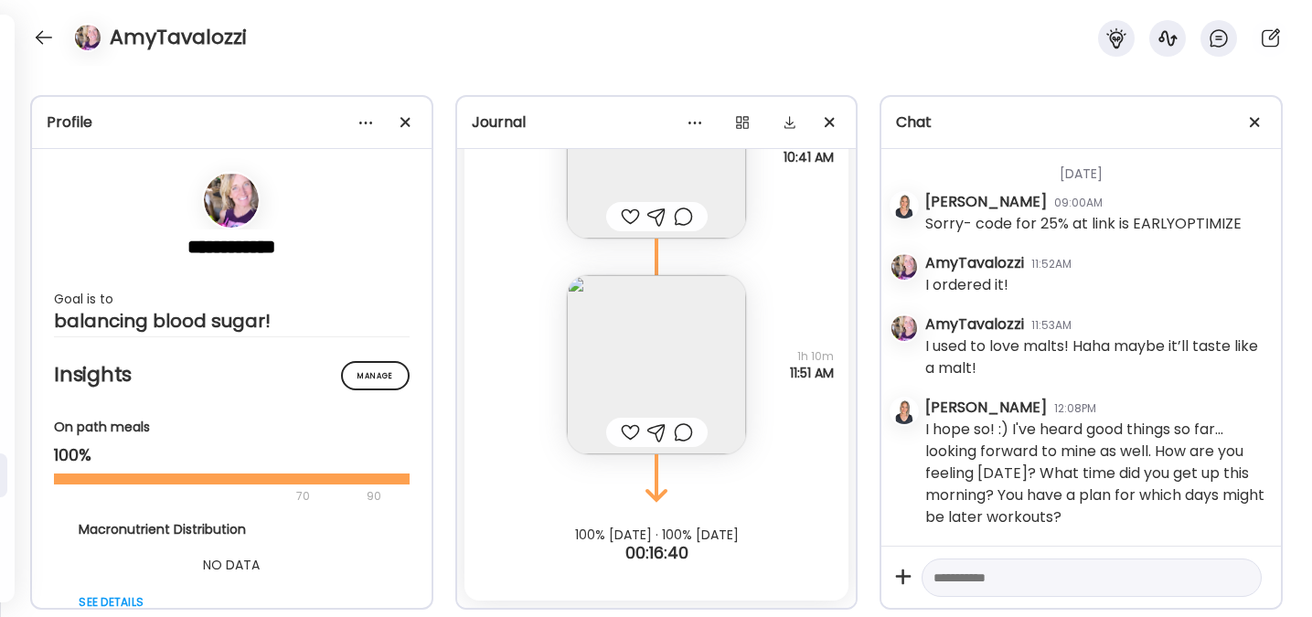
scroll to position [6831, 0]
click at [44, 37] on div at bounding box center [43, 37] width 29 height 29
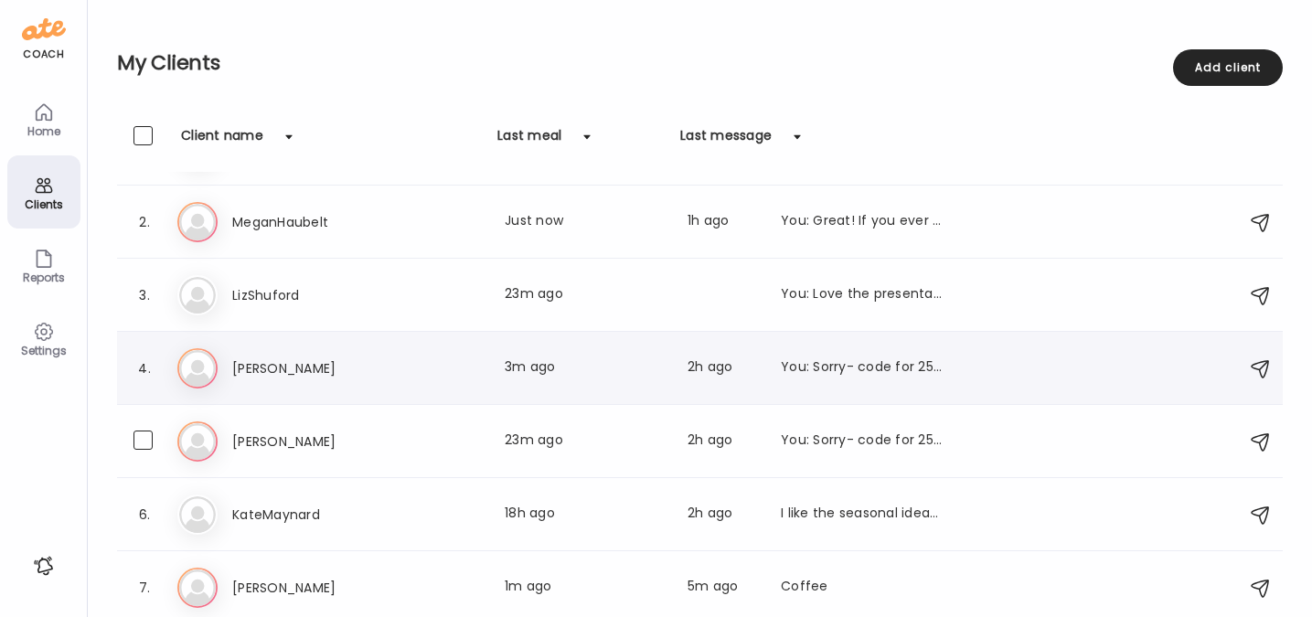
scroll to position [137, 0]
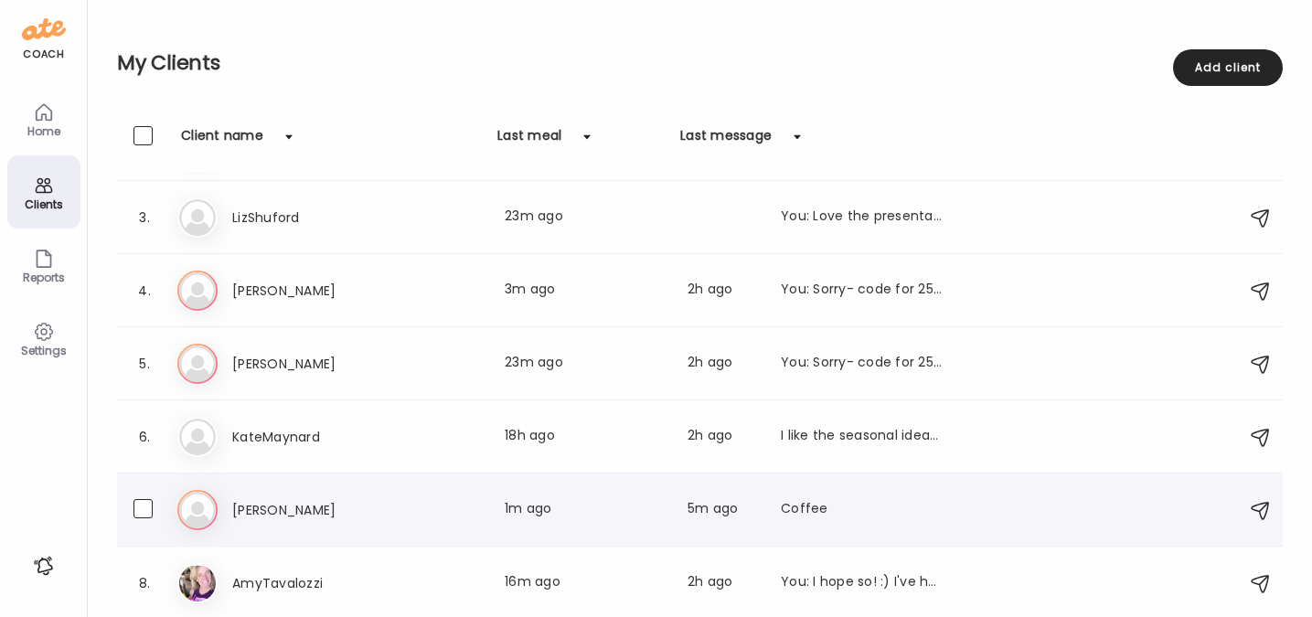
click at [326, 499] on h3 "[PERSON_NAME]" at bounding box center [312, 510] width 161 height 22
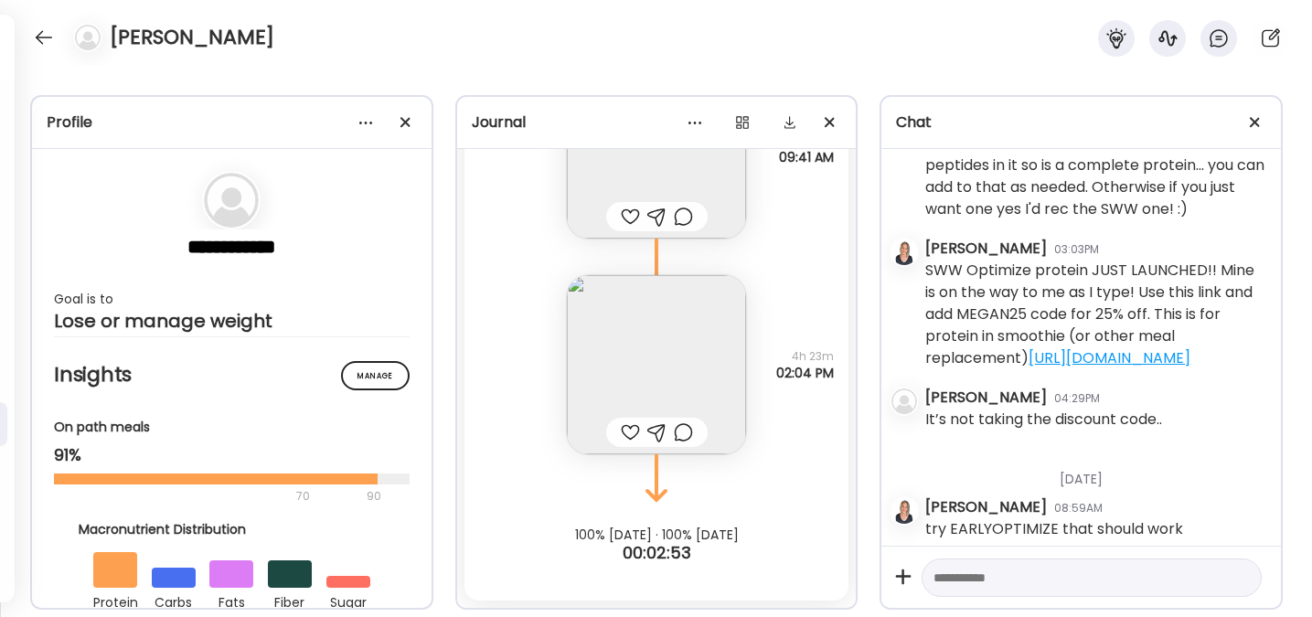
scroll to position [2481, 0]
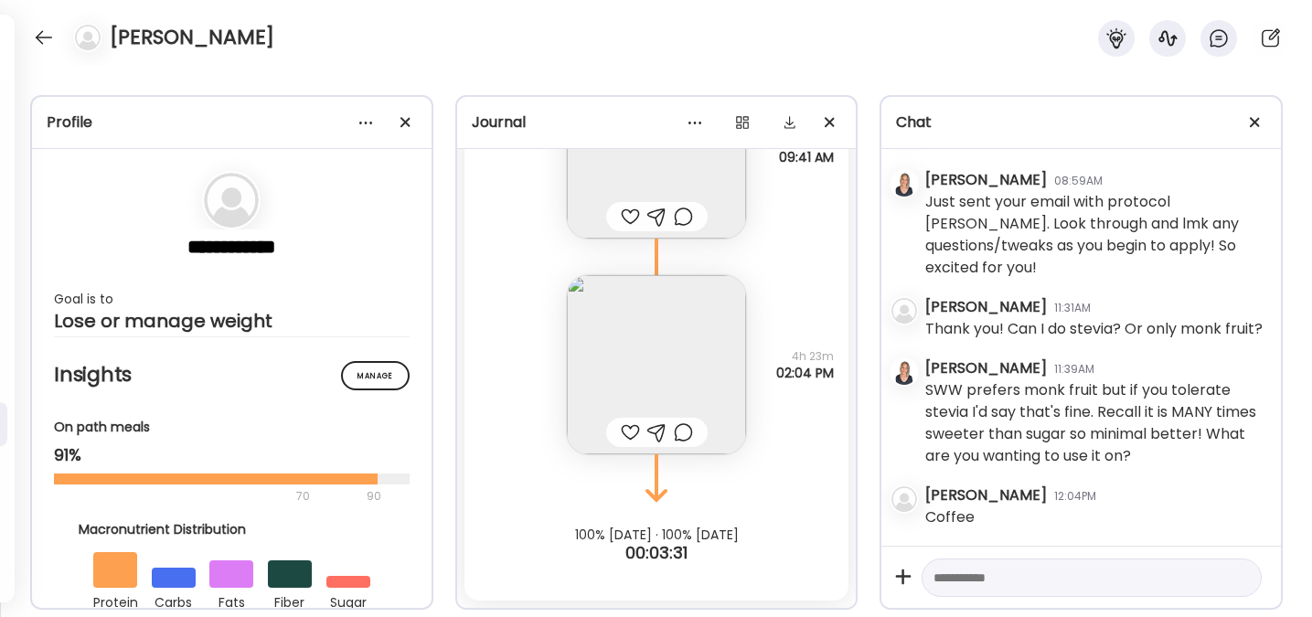
click at [965, 577] on textarea at bounding box center [1074, 578] width 283 height 22
type textarea "*"
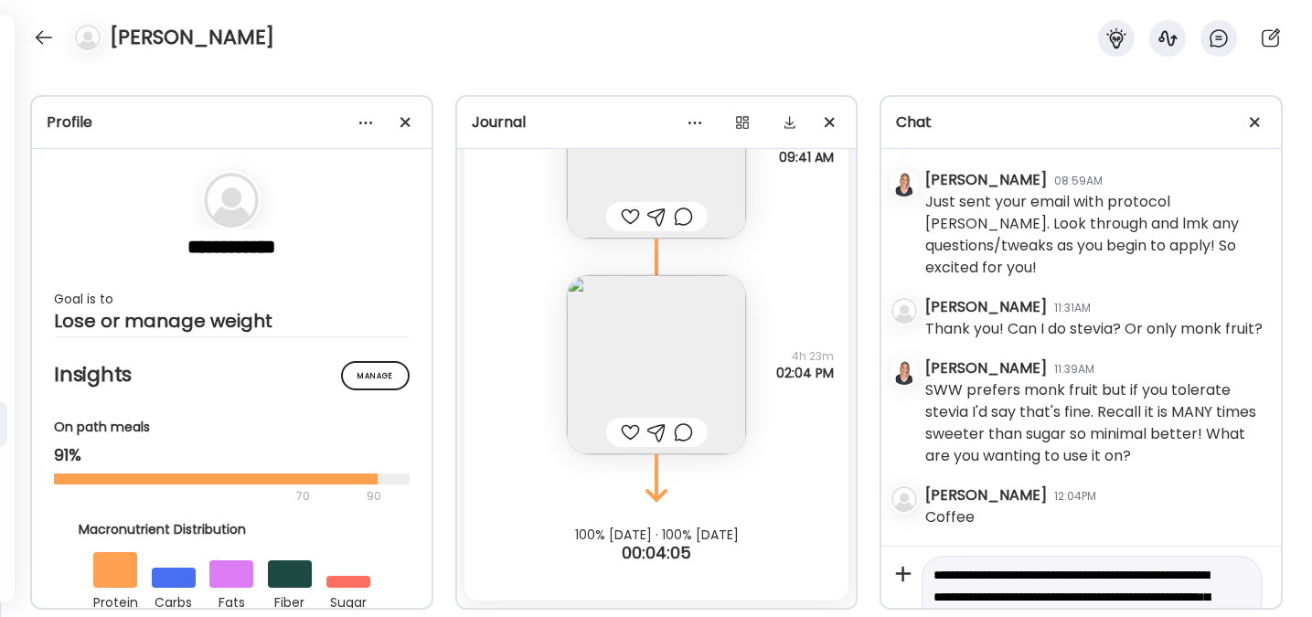
scroll to position [0, 0]
click at [936, 579] on textarea "**********" at bounding box center [1074, 610] width 283 height 88
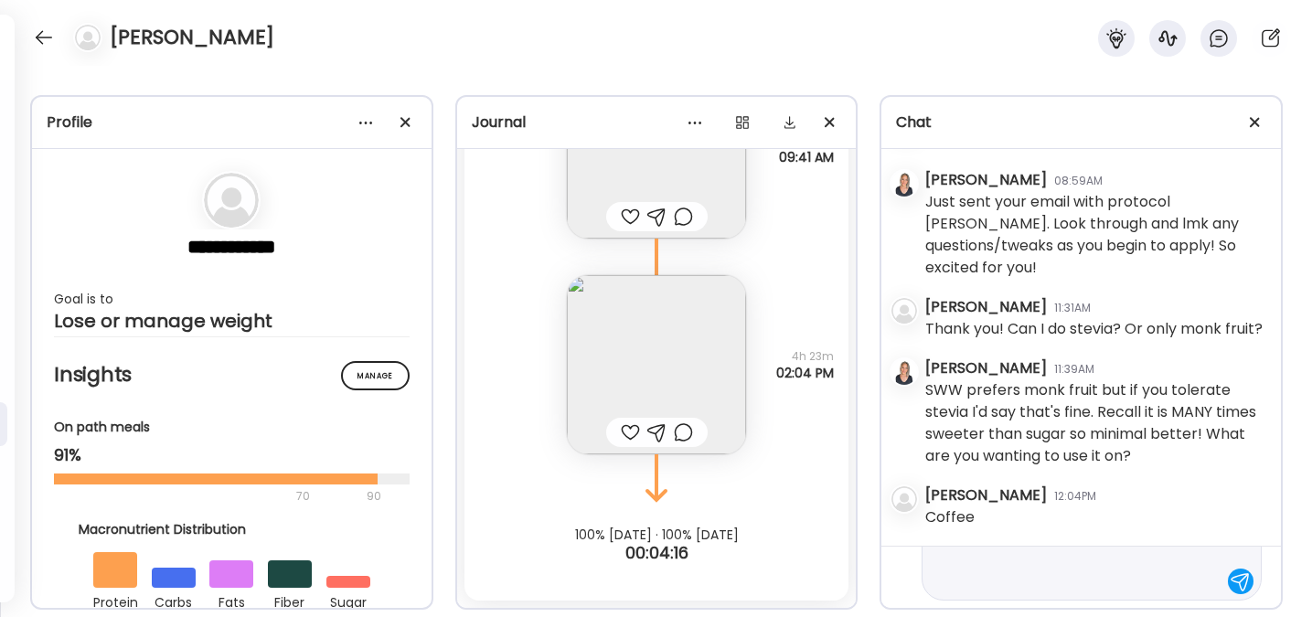
scroll to position [87, 0]
type textarea "**********"
click at [1230, 581] on div at bounding box center [1241, 578] width 26 height 26
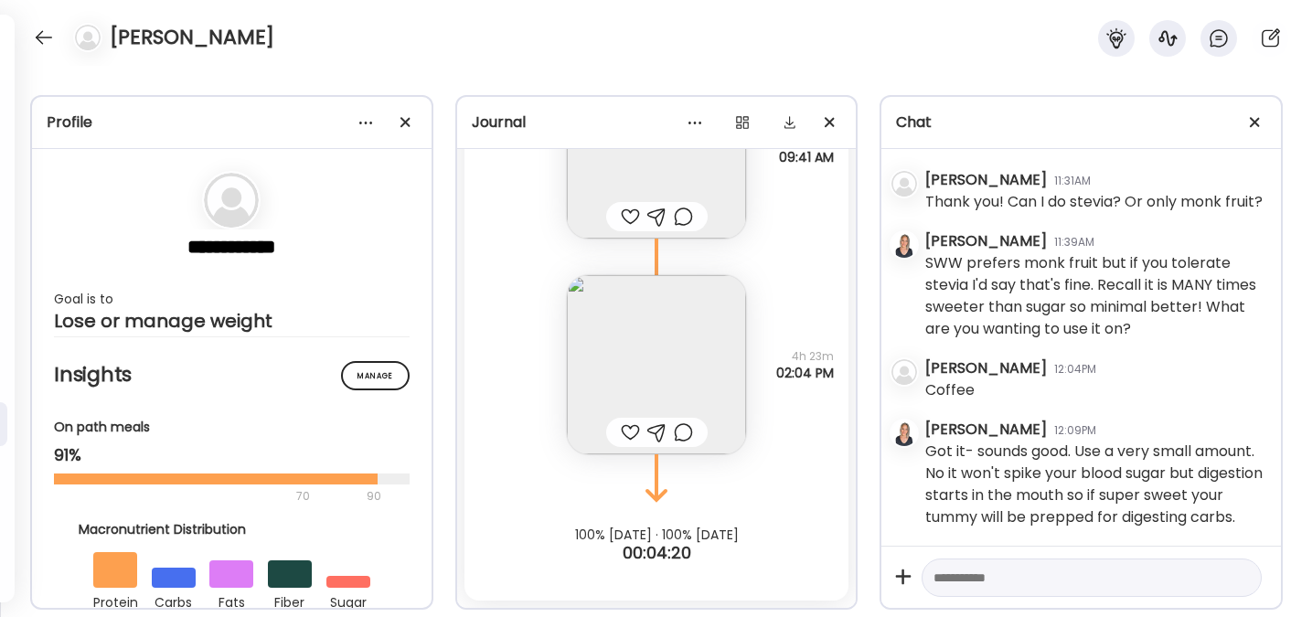
scroll to position [2631, 0]
click at [43, 40] on div at bounding box center [43, 37] width 29 height 29
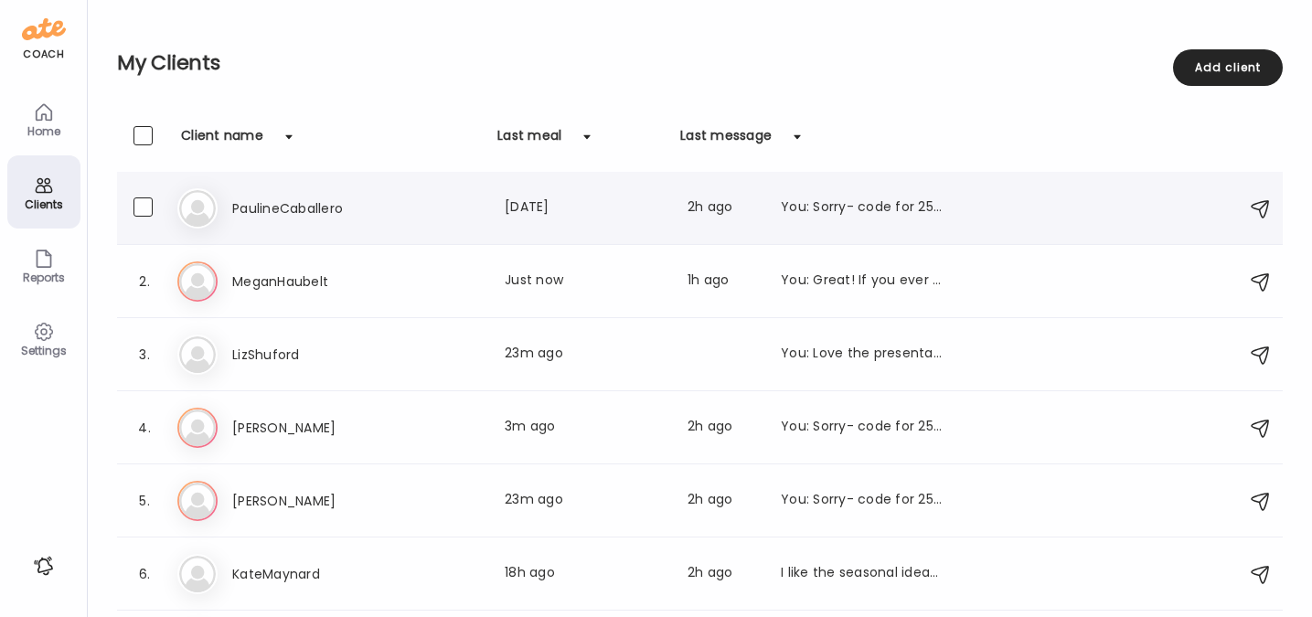
click at [307, 210] on h3 "PaulineCaballero" at bounding box center [312, 208] width 161 height 22
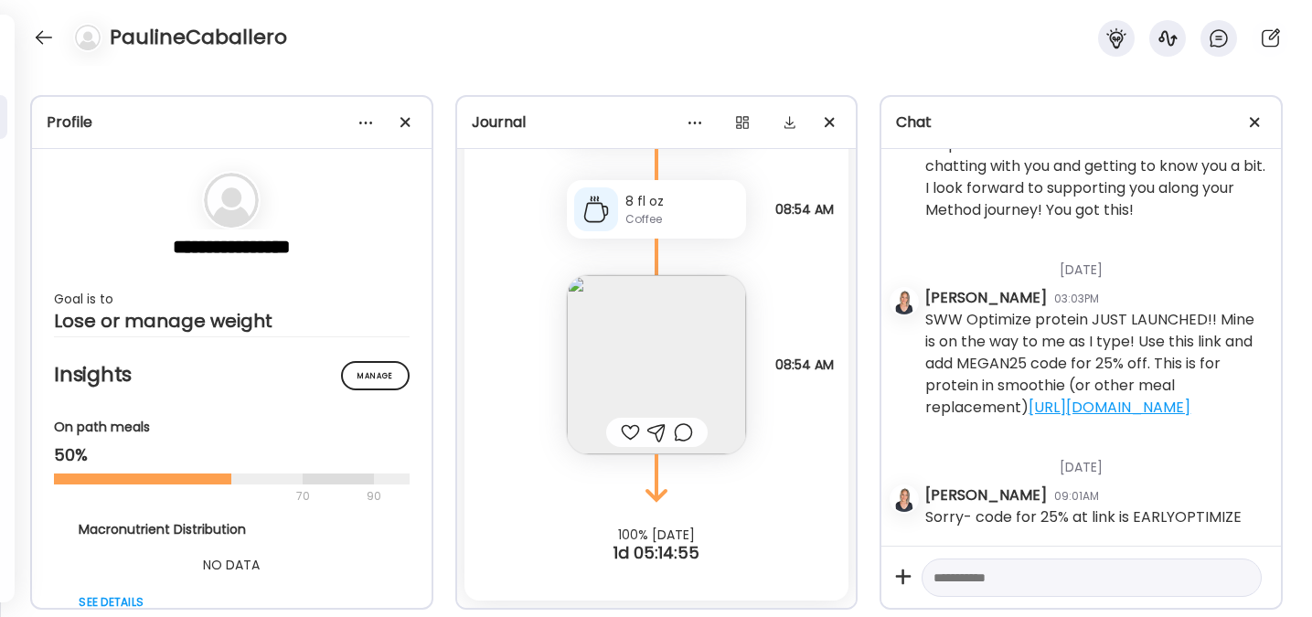
scroll to position [325, 0]
click at [1006, 581] on textarea at bounding box center [1074, 578] width 283 height 22
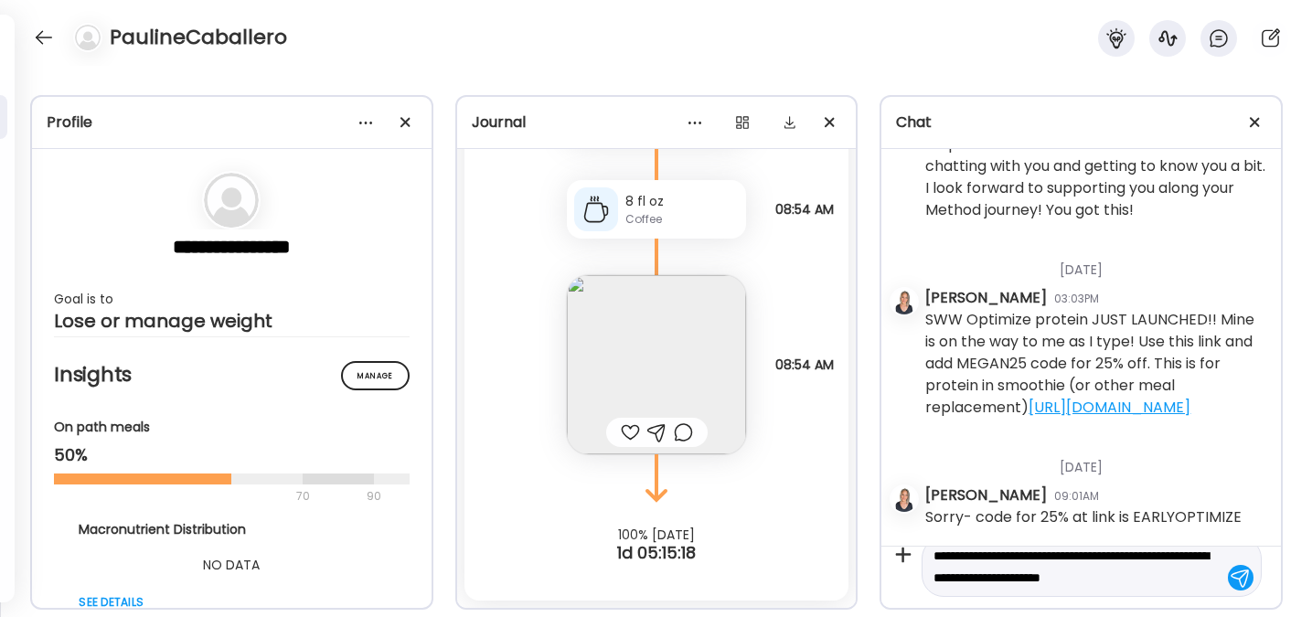
scroll to position [43, 0]
type textarea "**********"
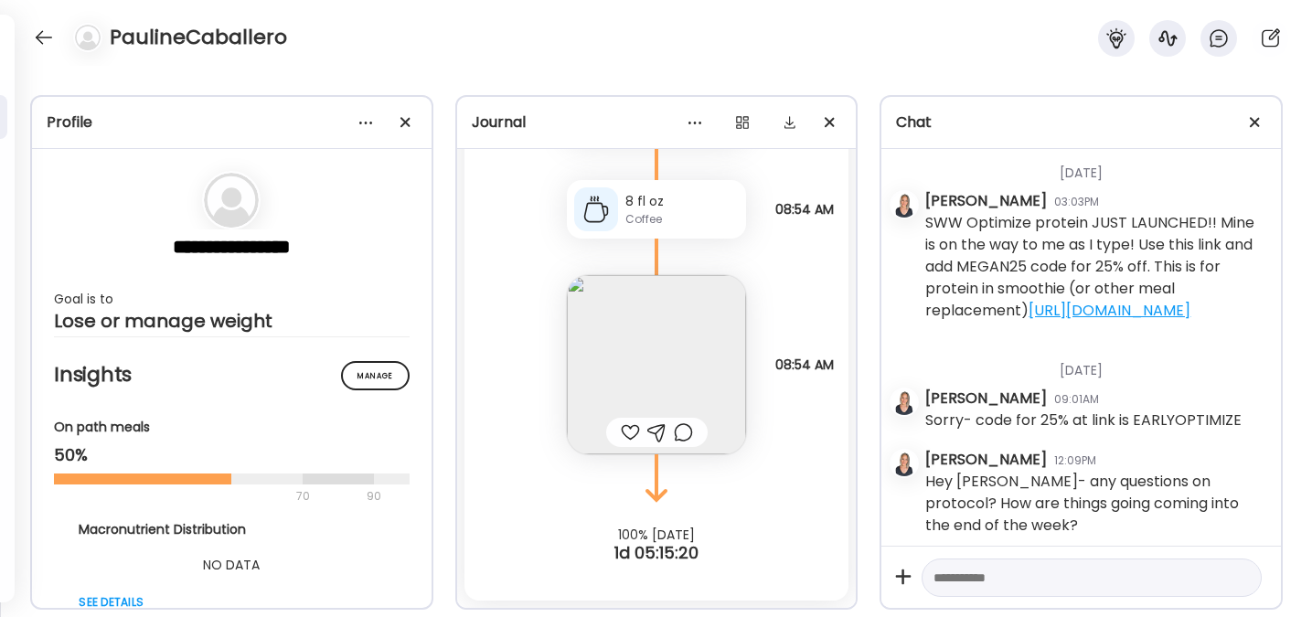
scroll to position [430, 0]
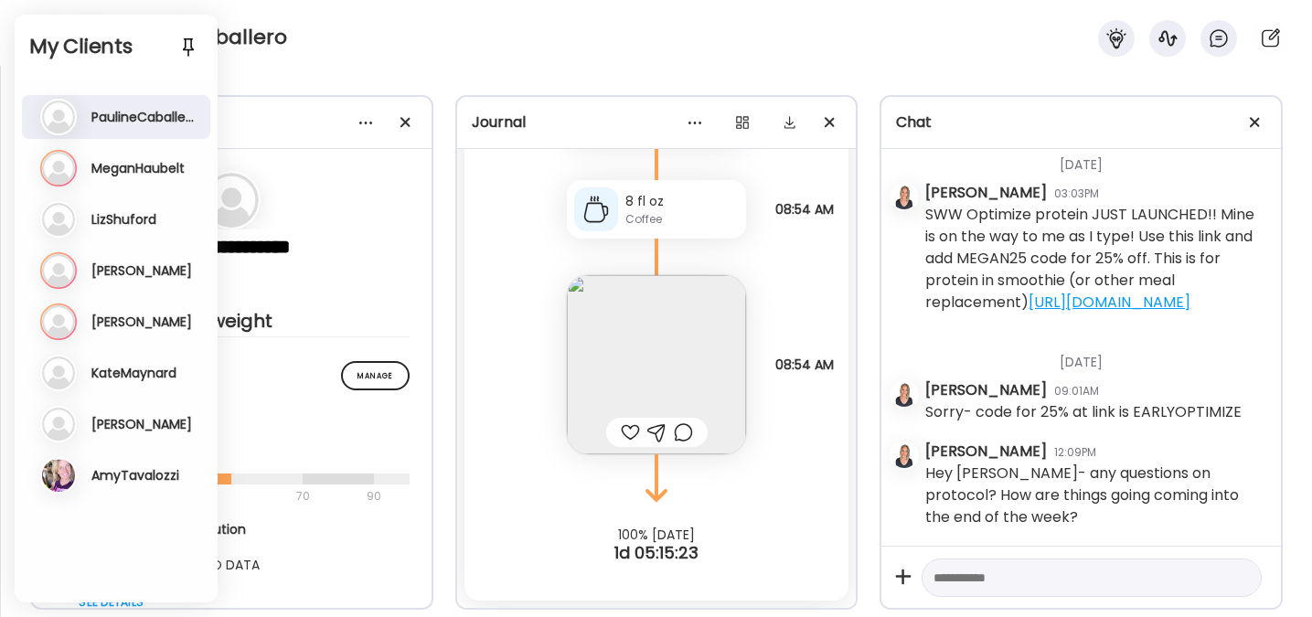
click at [118, 269] on h3 "[PERSON_NAME]" at bounding box center [141, 270] width 101 height 16
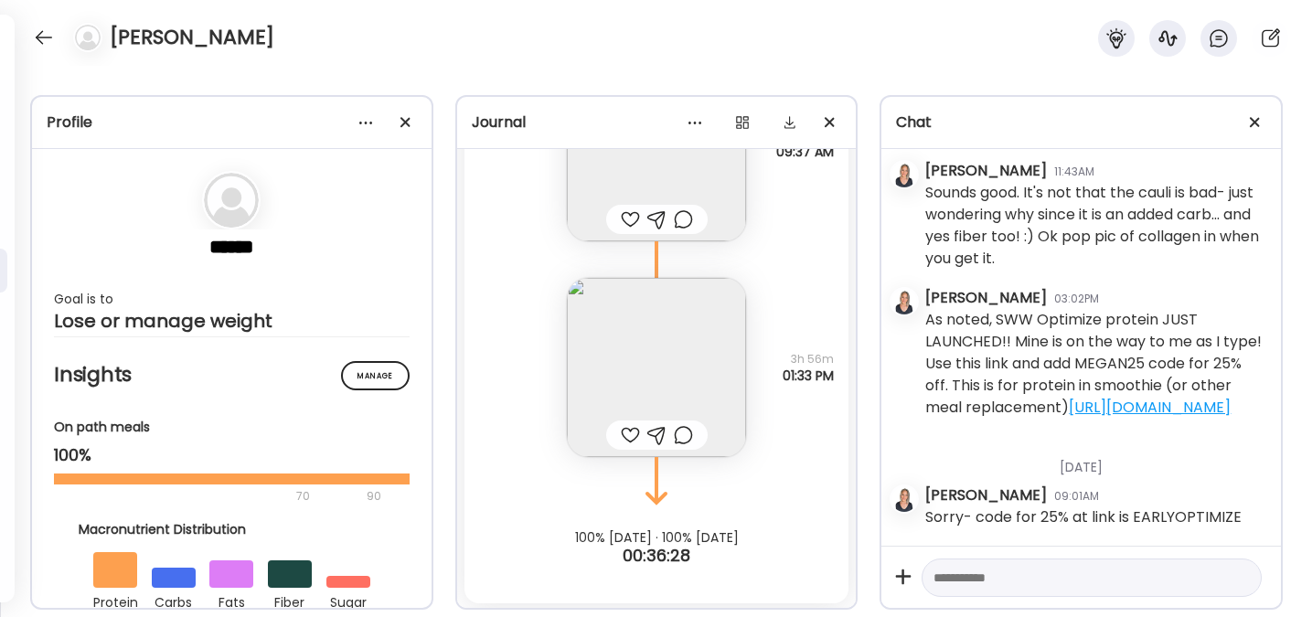
scroll to position [4116, 0]
click at [655, 320] on img at bounding box center [656, 364] width 179 height 179
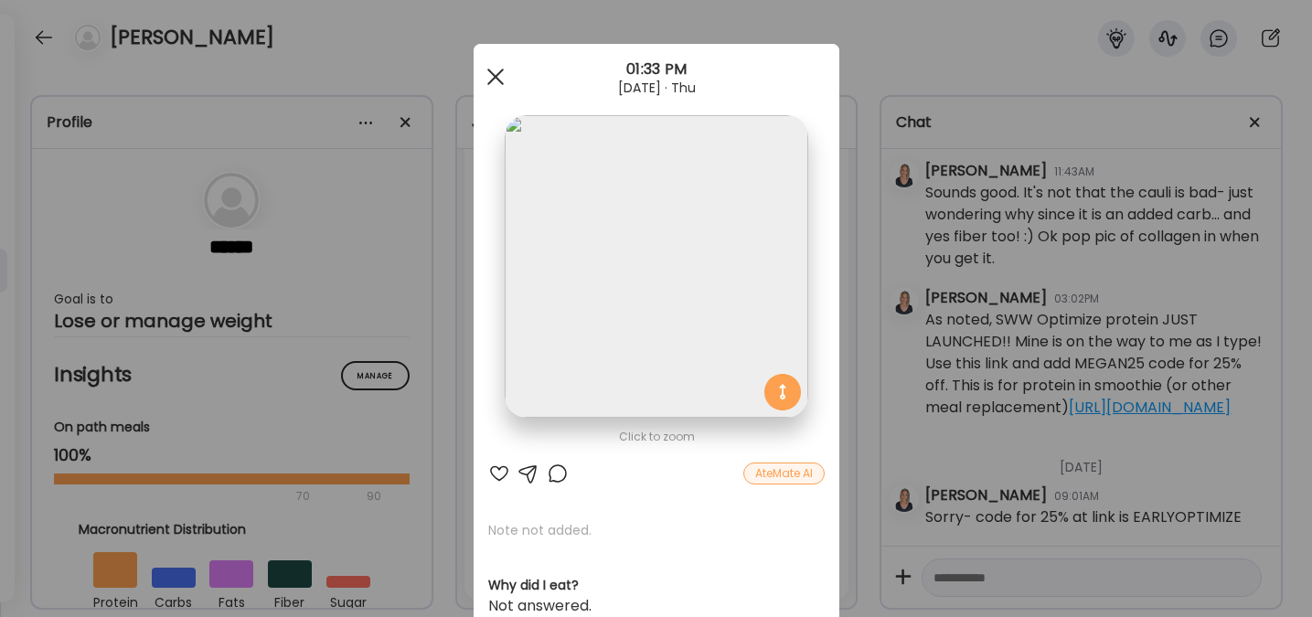
click at [491, 81] on span at bounding box center [494, 77] width 16 height 16
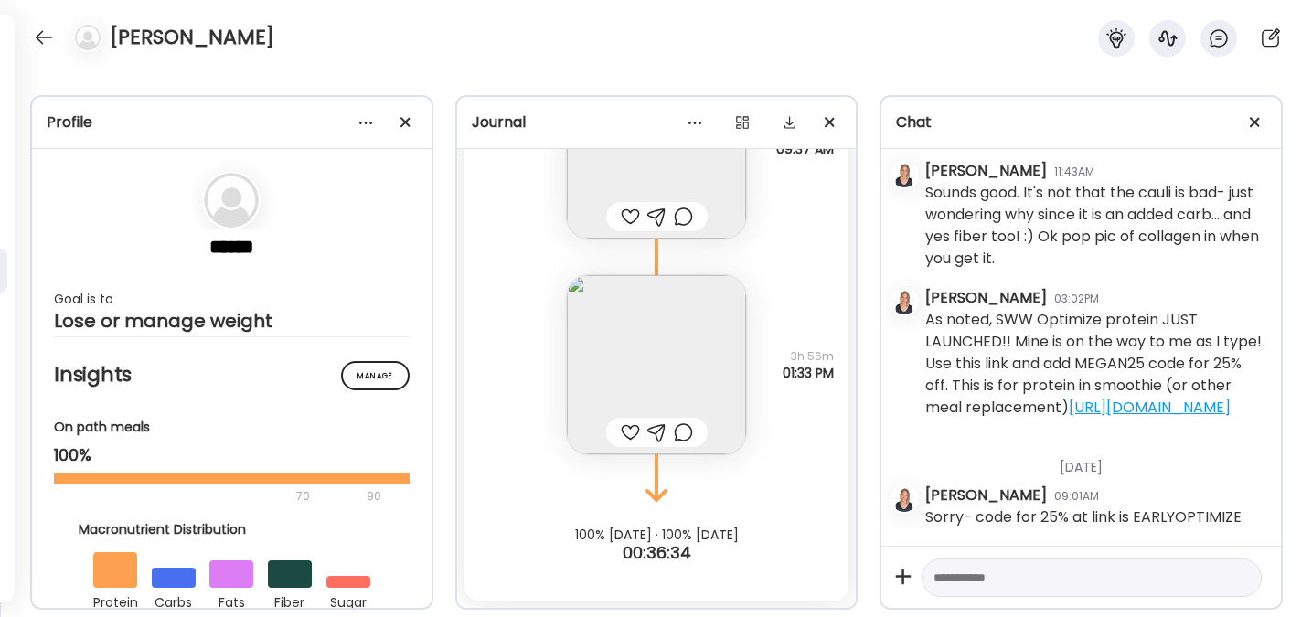
click at [1050, 587] on textarea at bounding box center [1074, 578] width 283 height 22
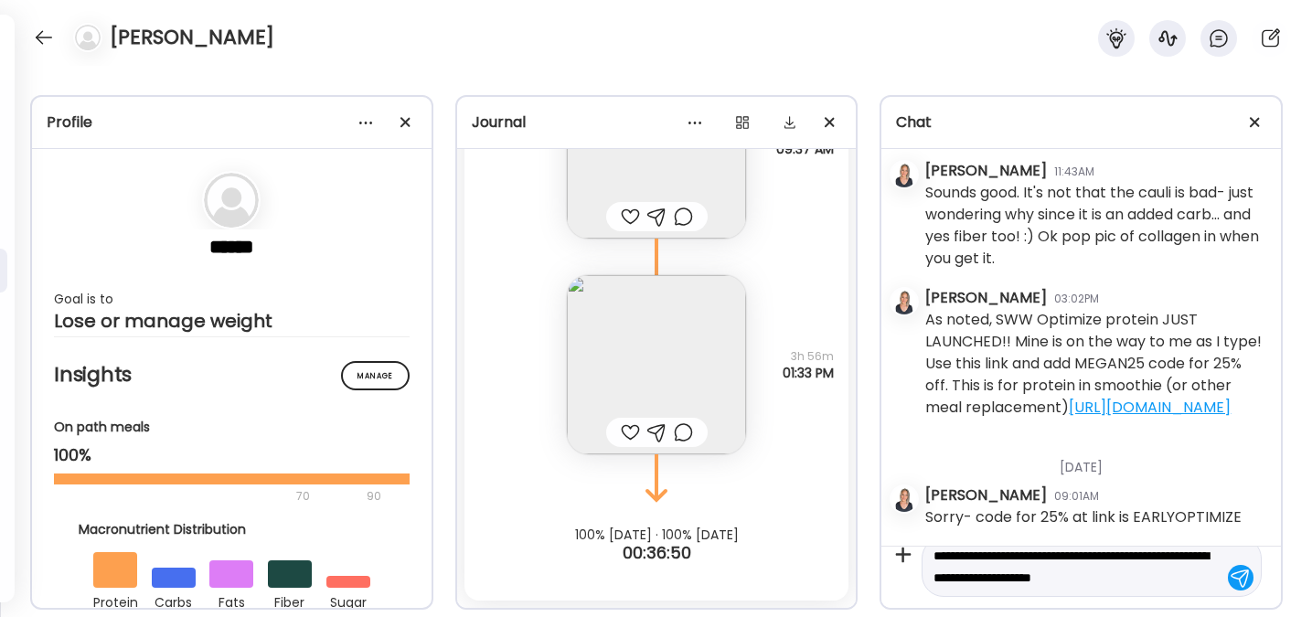
scroll to position [43, 0]
type textarea "**********"
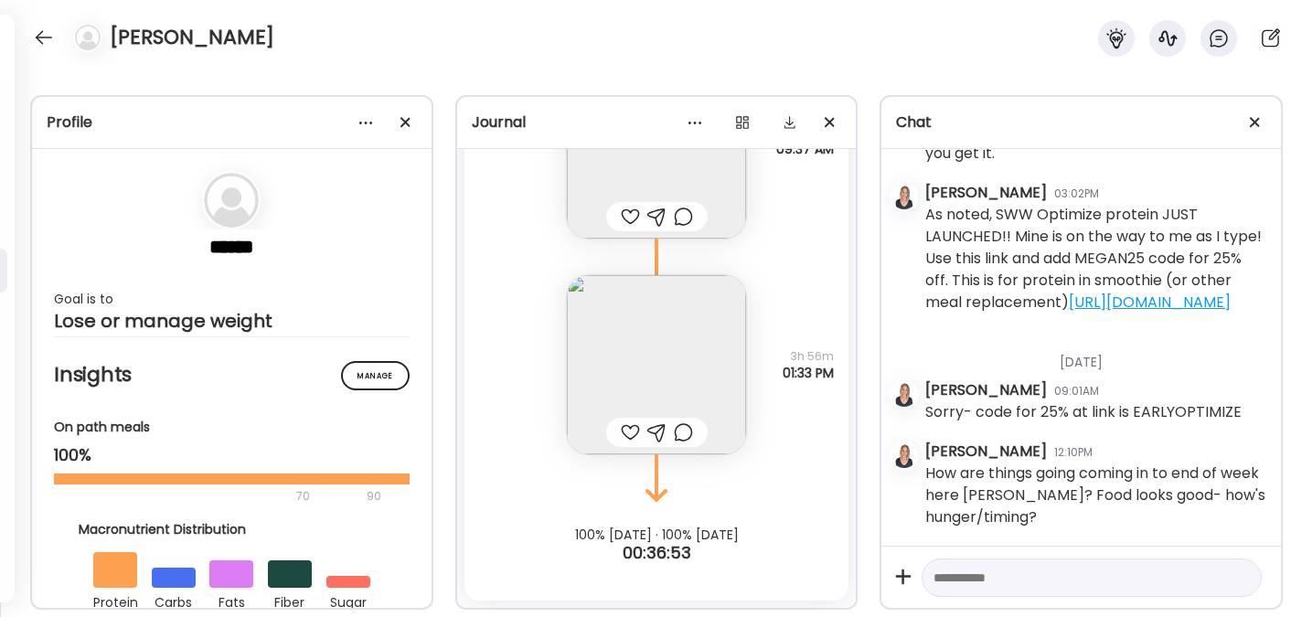
scroll to position [2461, 0]
click at [56, 42] on div at bounding box center [43, 37] width 29 height 29
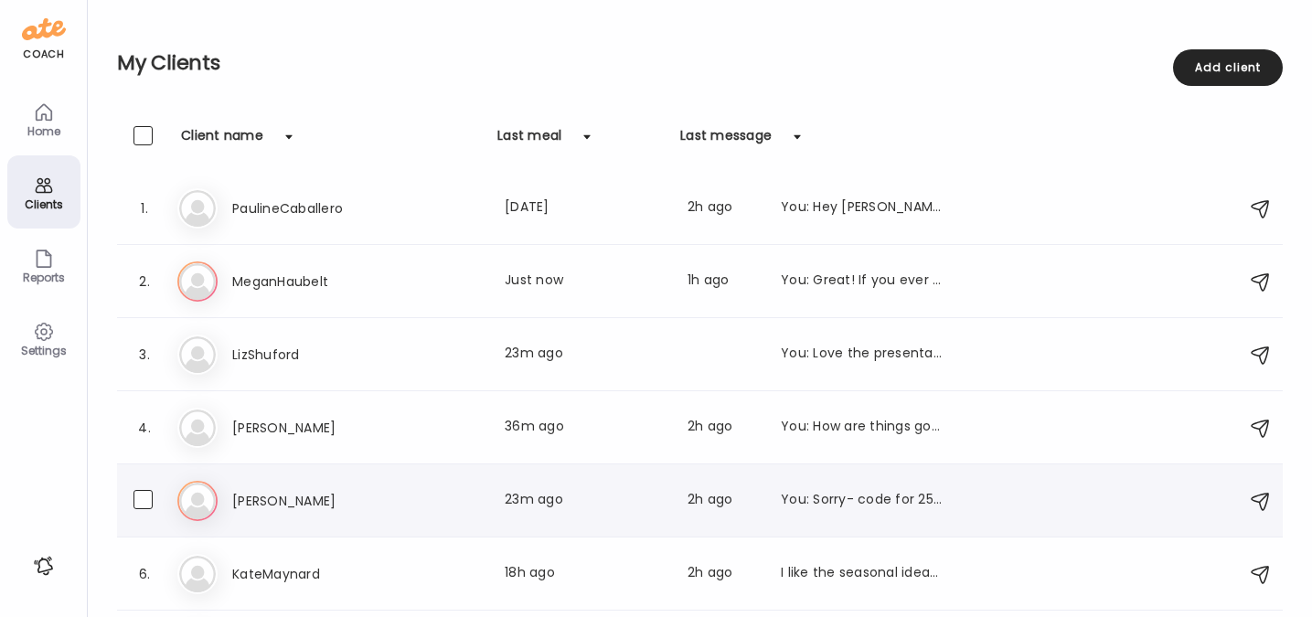
click at [271, 508] on h3 "[PERSON_NAME]" at bounding box center [312, 501] width 161 height 22
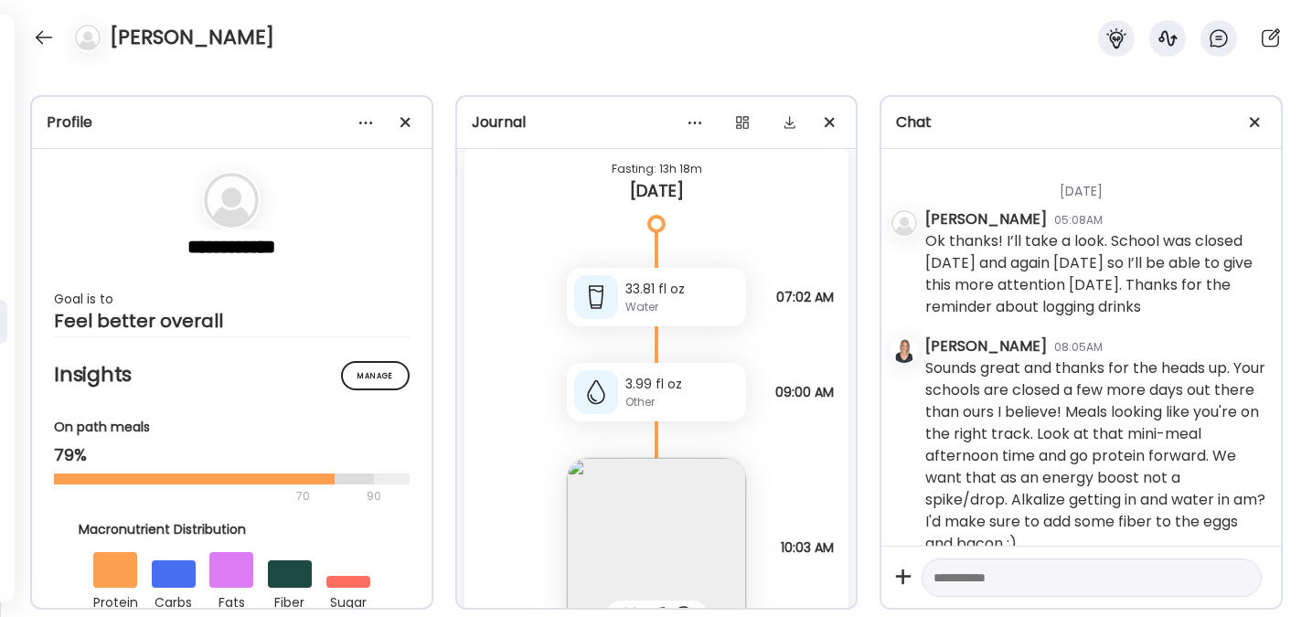
scroll to position [3338, 0]
click at [648, 535] on img at bounding box center [656, 550] width 179 height 179
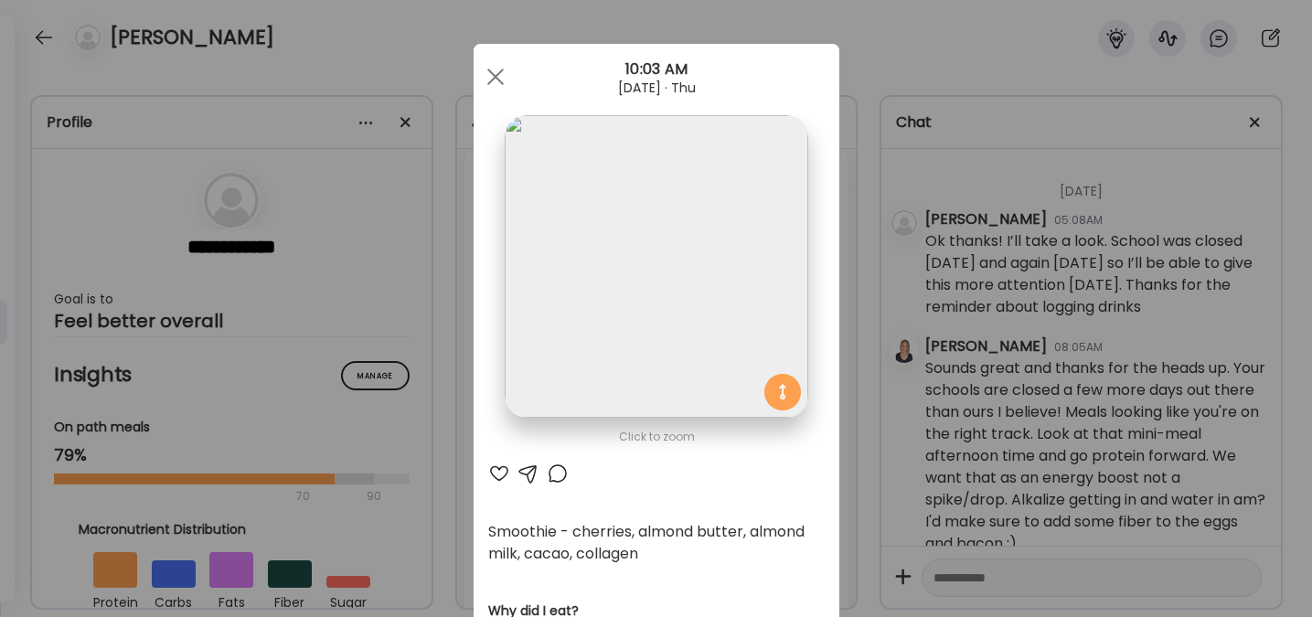
click at [521, 469] on div at bounding box center [528, 474] width 22 height 22
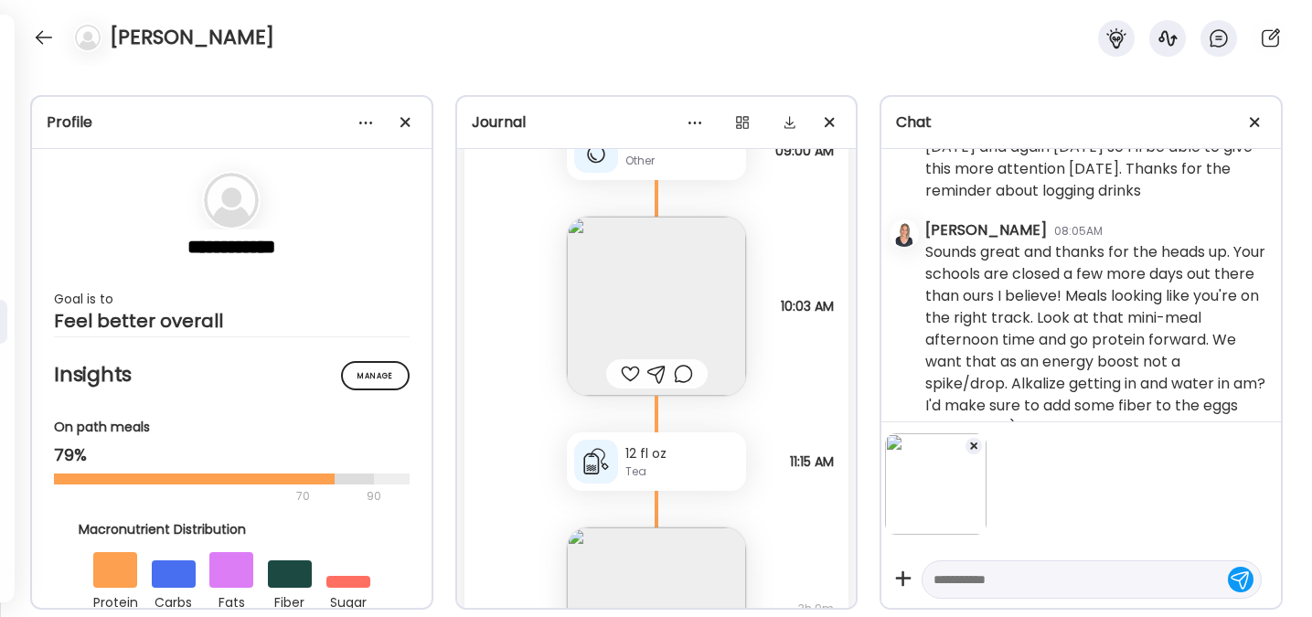
scroll to position [3732, 0]
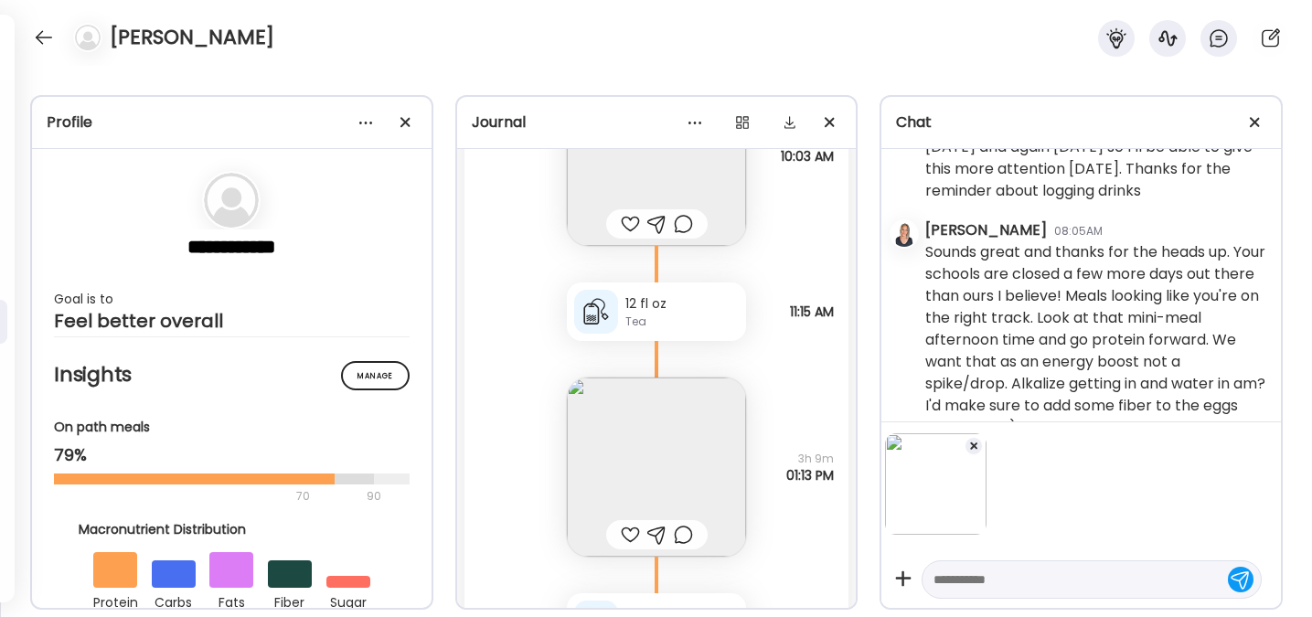
click at [940, 581] on textarea at bounding box center [1074, 580] width 283 height 22
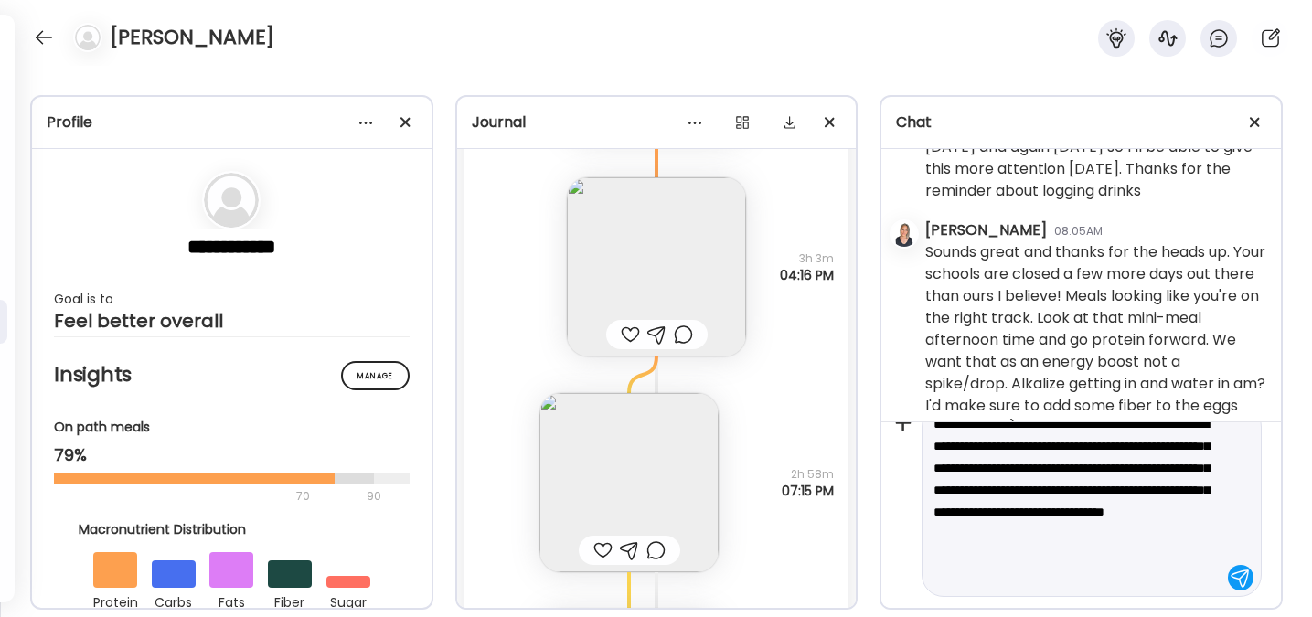
scroll to position [2549, 0]
click at [1092, 566] on textarea "**********" at bounding box center [1074, 501] width 283 height 176
drag, startPoint x: 1156, startPoint y: 535, endPoint x: 1156, endPoint y: 547, distance: 11.9
click at [1156, 547] on textarea "**********" at bounding box center [1074, 501] width 283 height 176
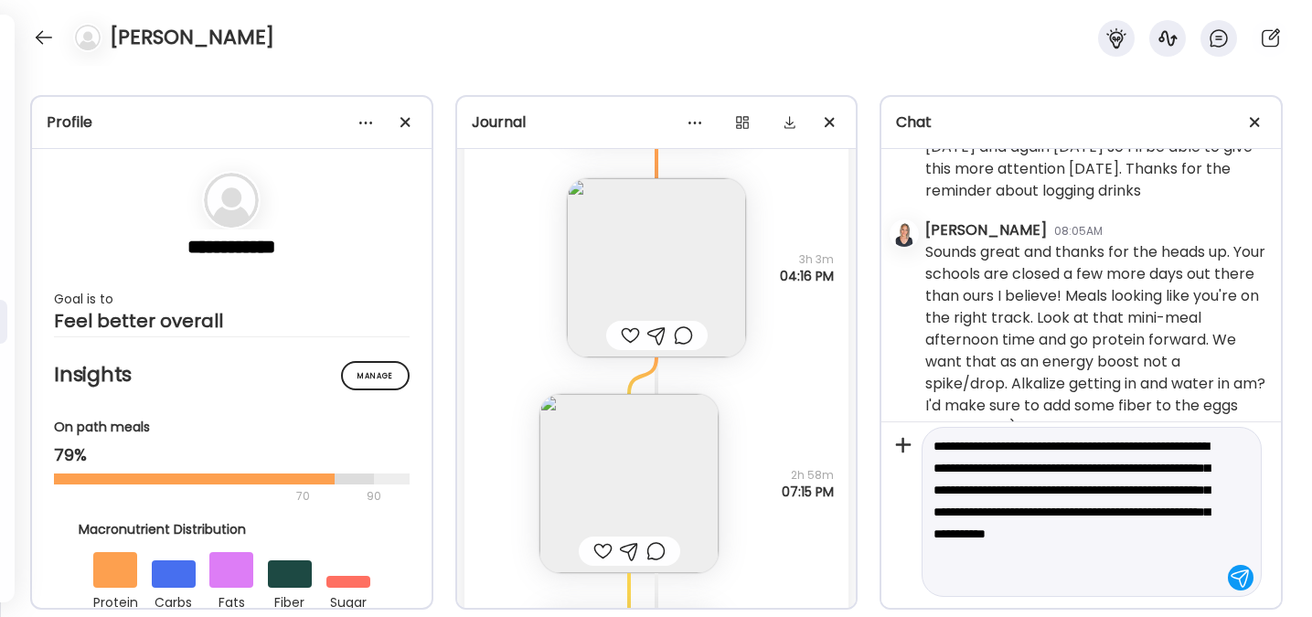
type textarea "**********"
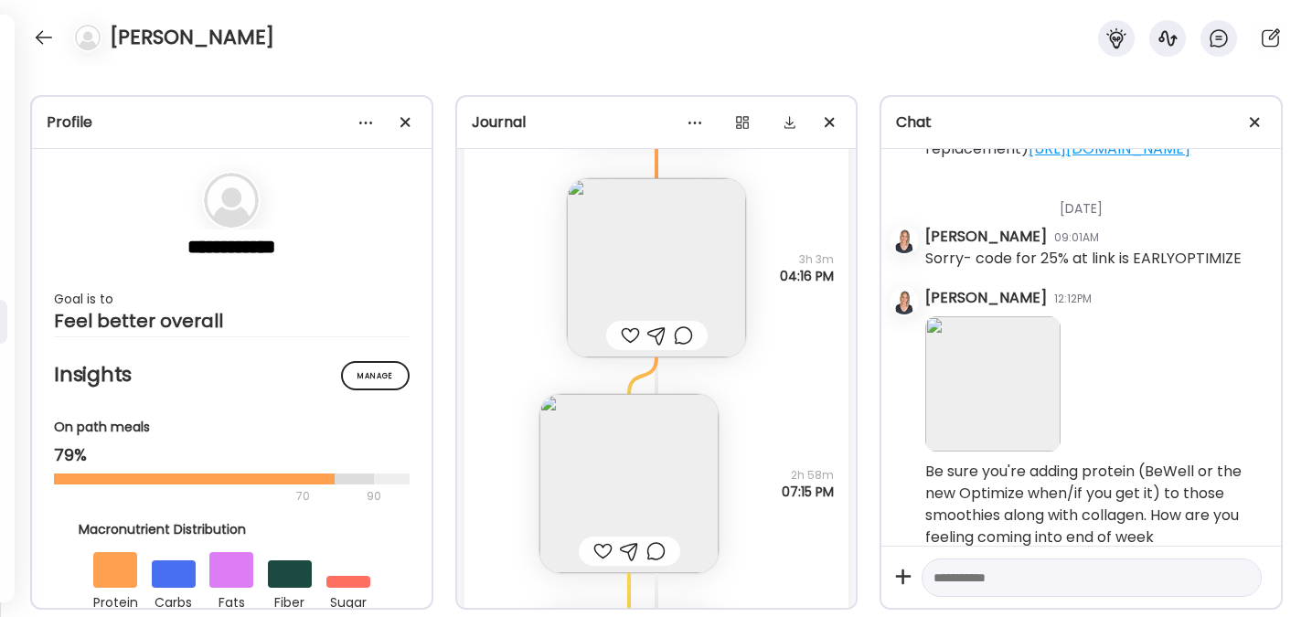
scroll to position [1188, 0]
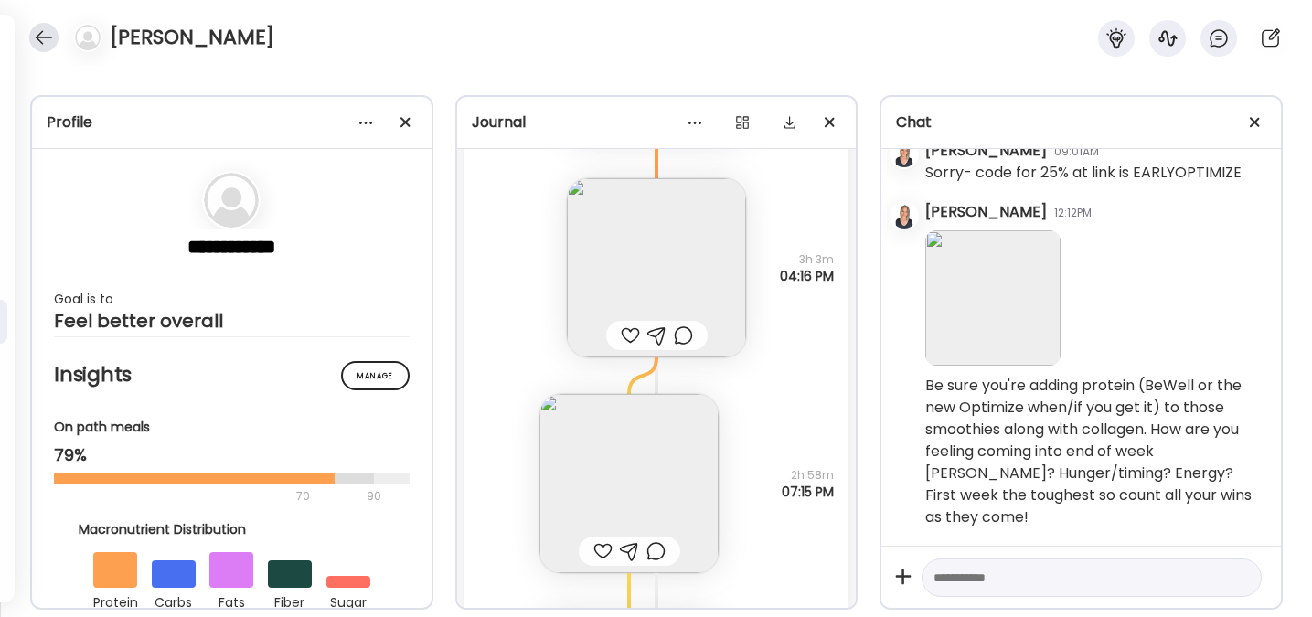
click at [44, 41] on div at bounding box center [43, 37] width 29 height 29
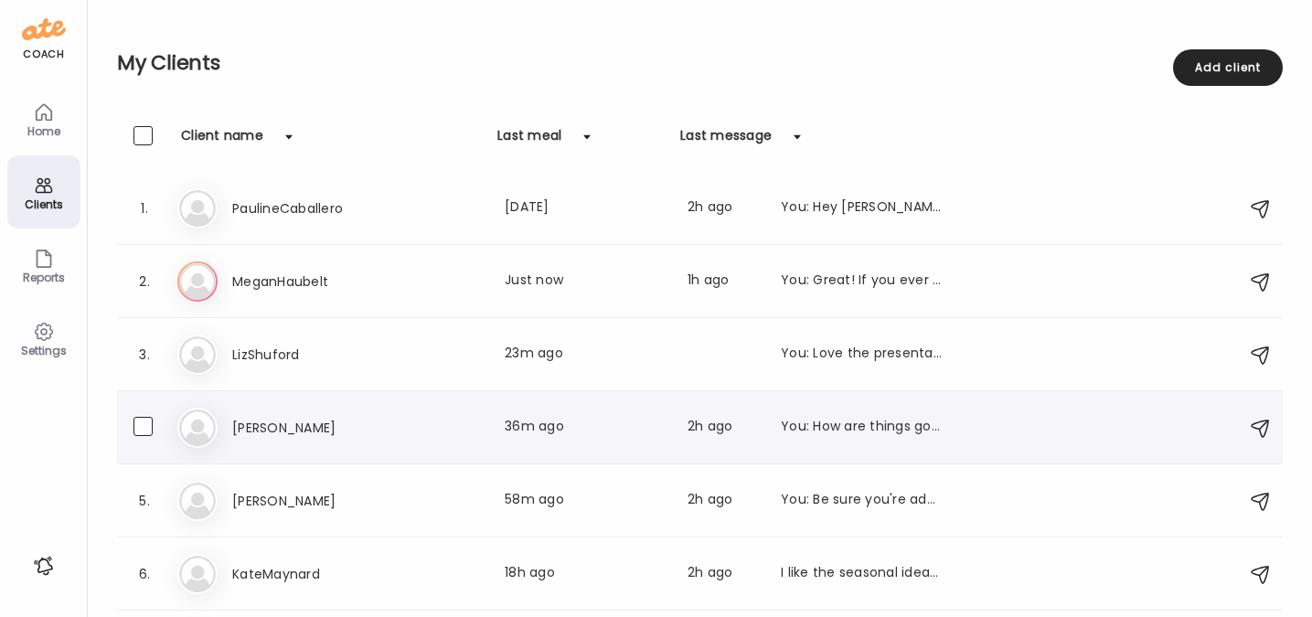
scroll to position [137, 0]
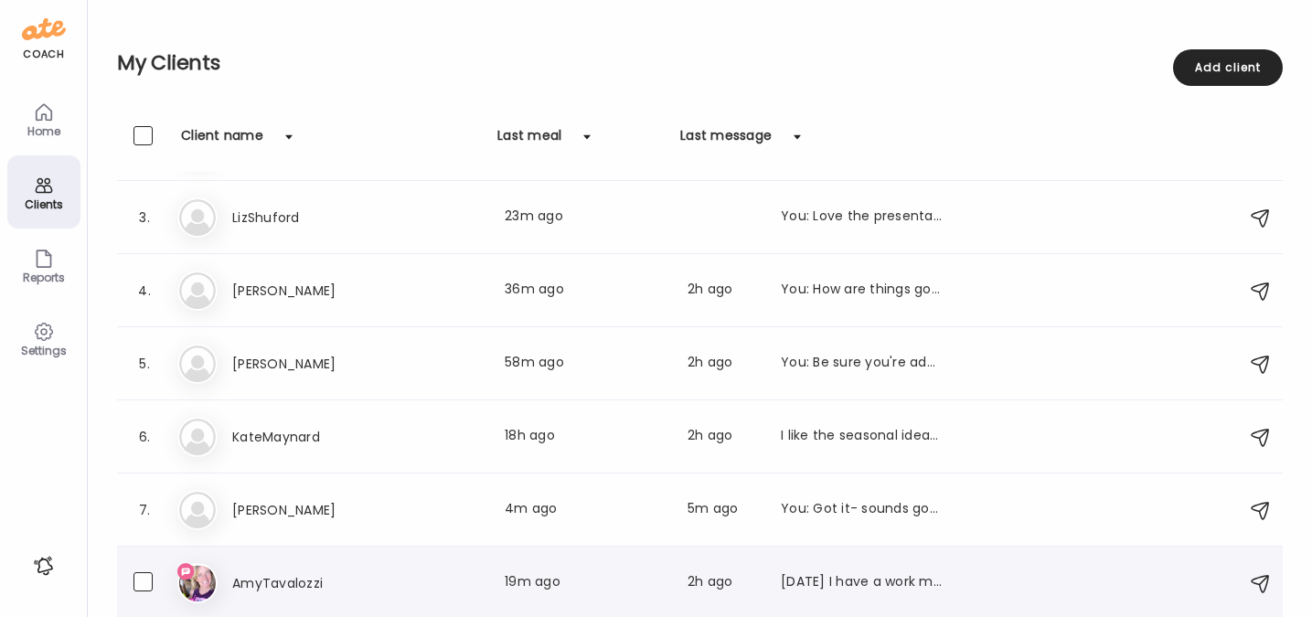
click at [266, 579] on h3 "AmyTavalozzi" at bounding box center [312, 583] width 161 height 22
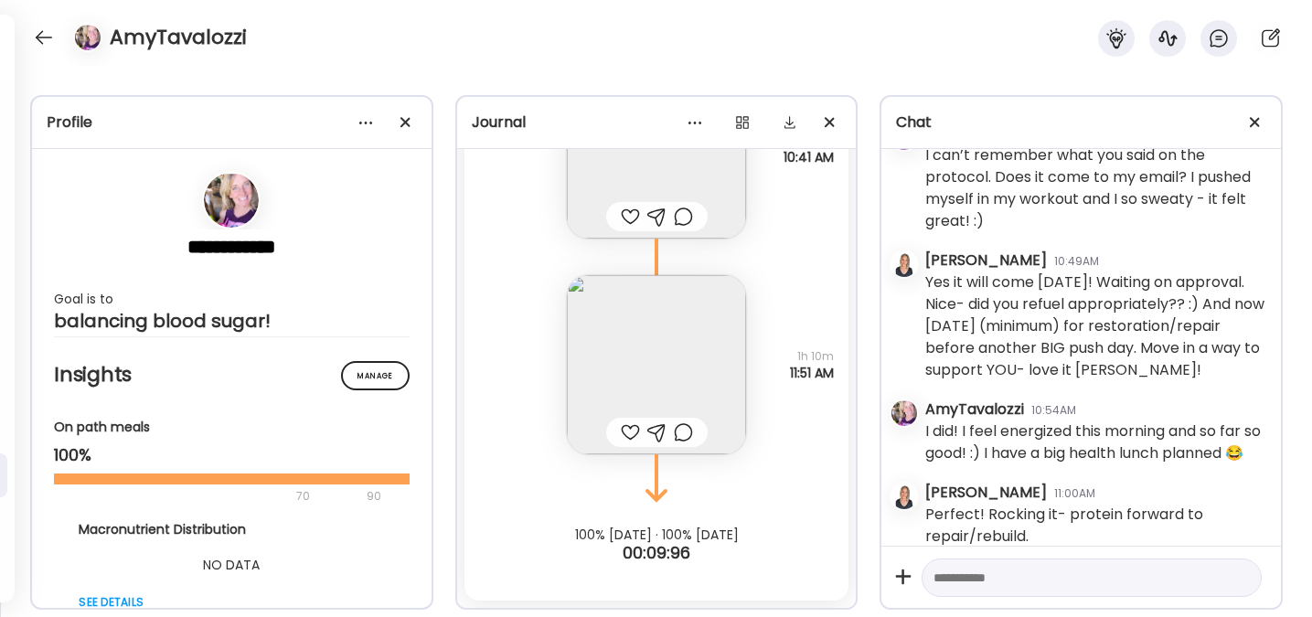
scroll to position [7130, 0]
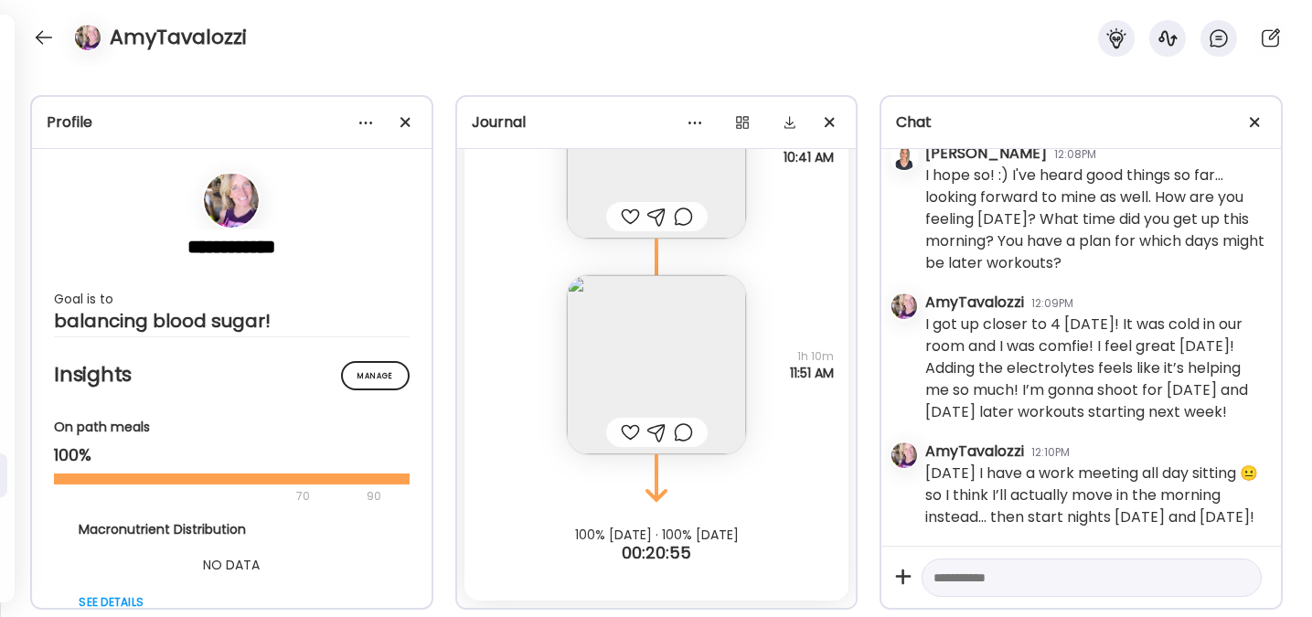
click at [1013, 580] on textarea at bounding box center [1074, 578] width 283 height 22
click at [1005, 571] on textarea at bounding box center [1074, 578] width 283 height 22
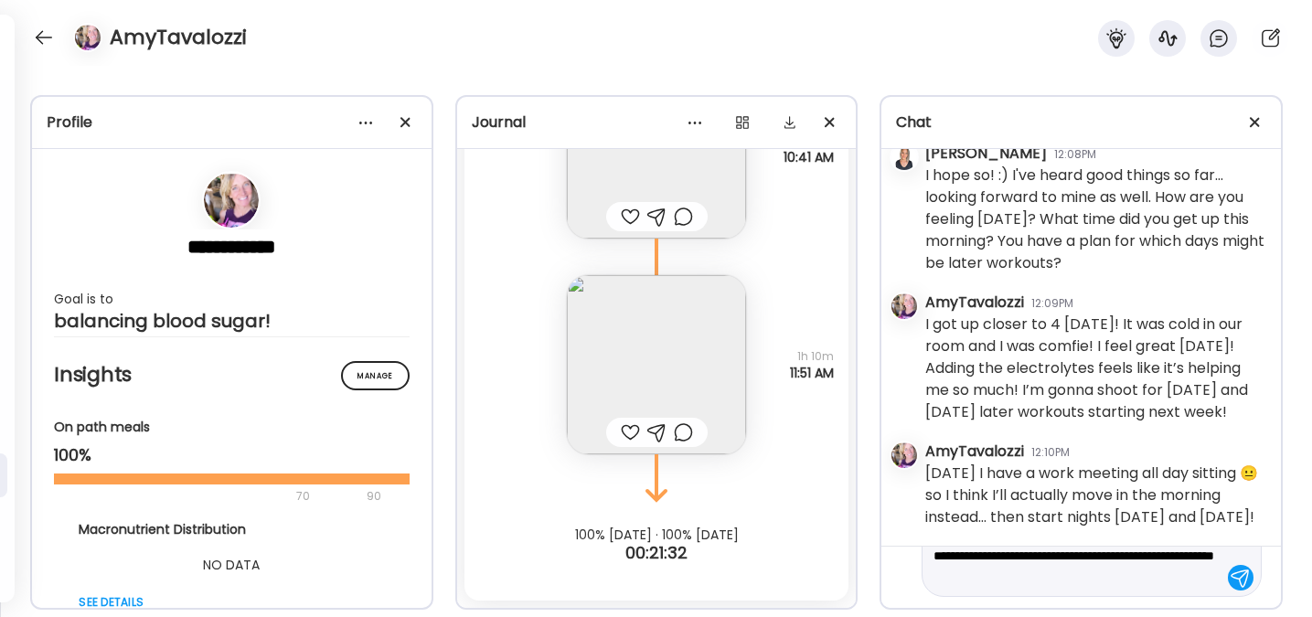
scroll to position [65, 0]
drag, startPoint x: 1030, startPoint y: 575, endPoint x: 1064, endPoint y: 574, distance: 33.8
click at [1064, 574] on textarea "**********" at bounding box center [1074, 545] width 283 height 88
click at [1164, 581] on textarea "**********" at bounding box center [1074, 545] width 283 height 88
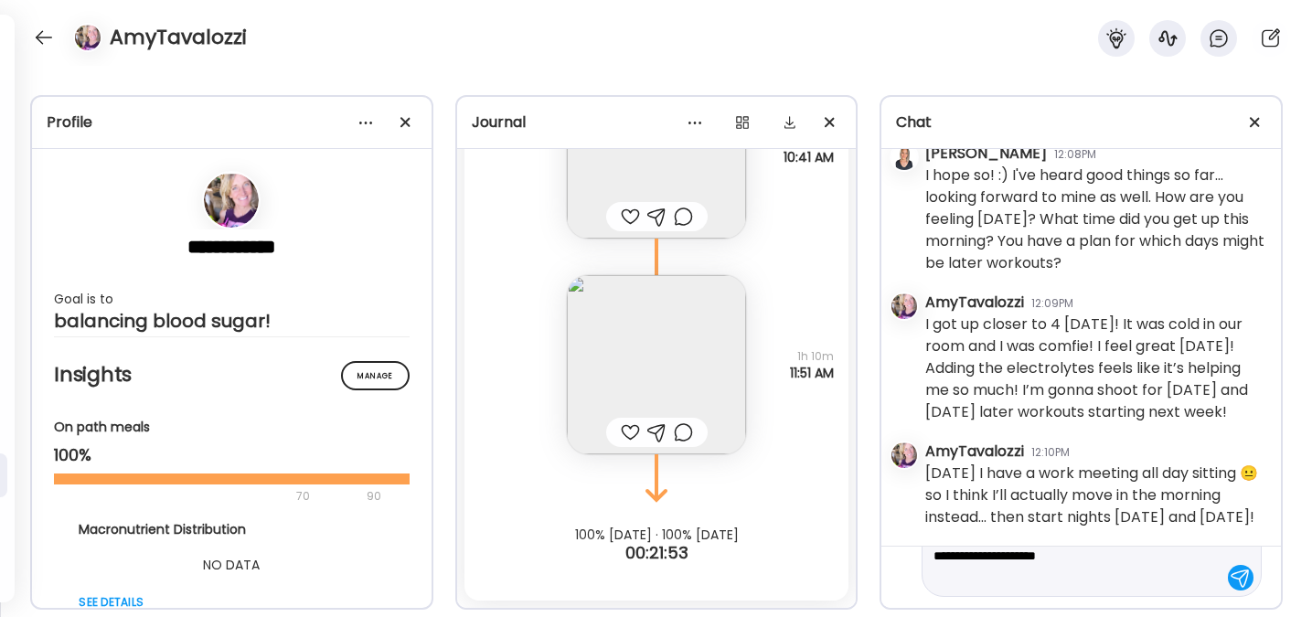
type textarea "**********"
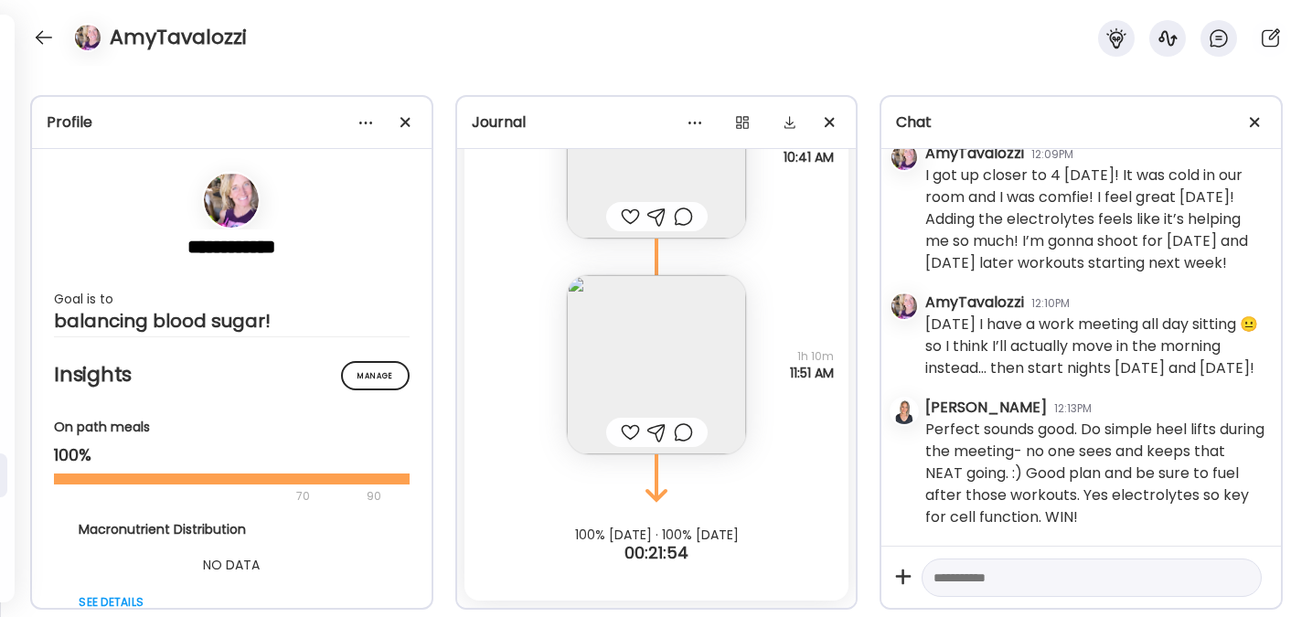
scroll to position [7280, 0]
click at [38, 40] on div at bounding box center [43, 37] width 29 height 29
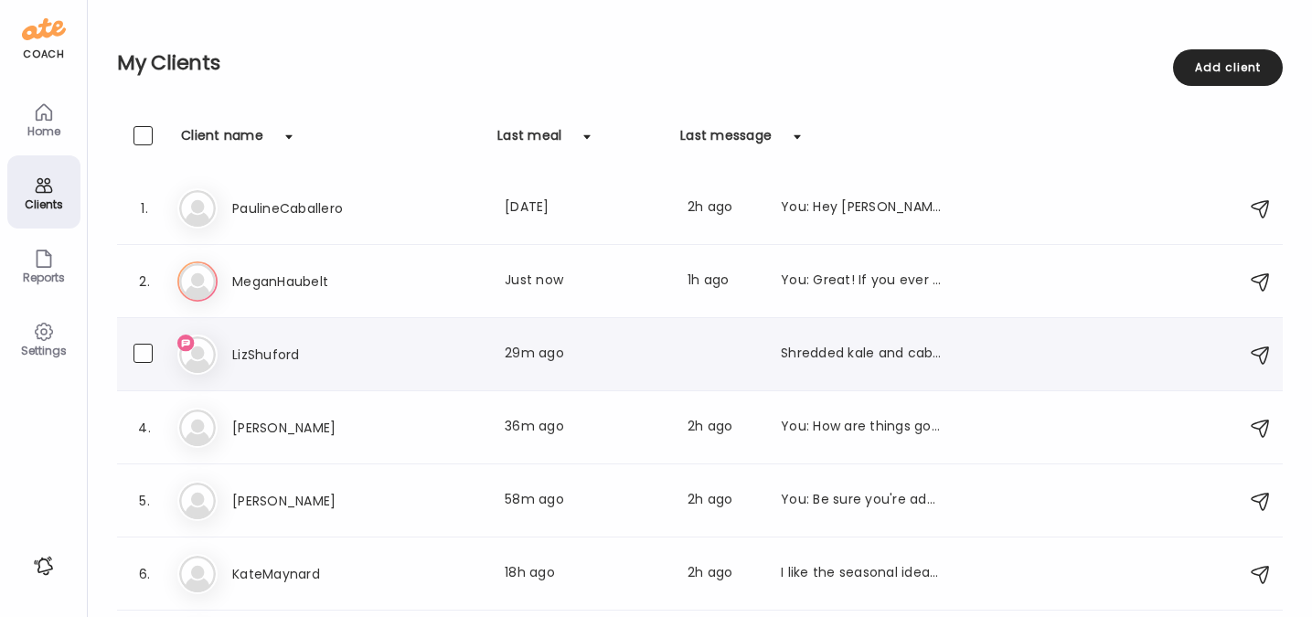
click at [285, 356] on h3 "LizShuford" at bounding box center [312, 355] width 161 height 22
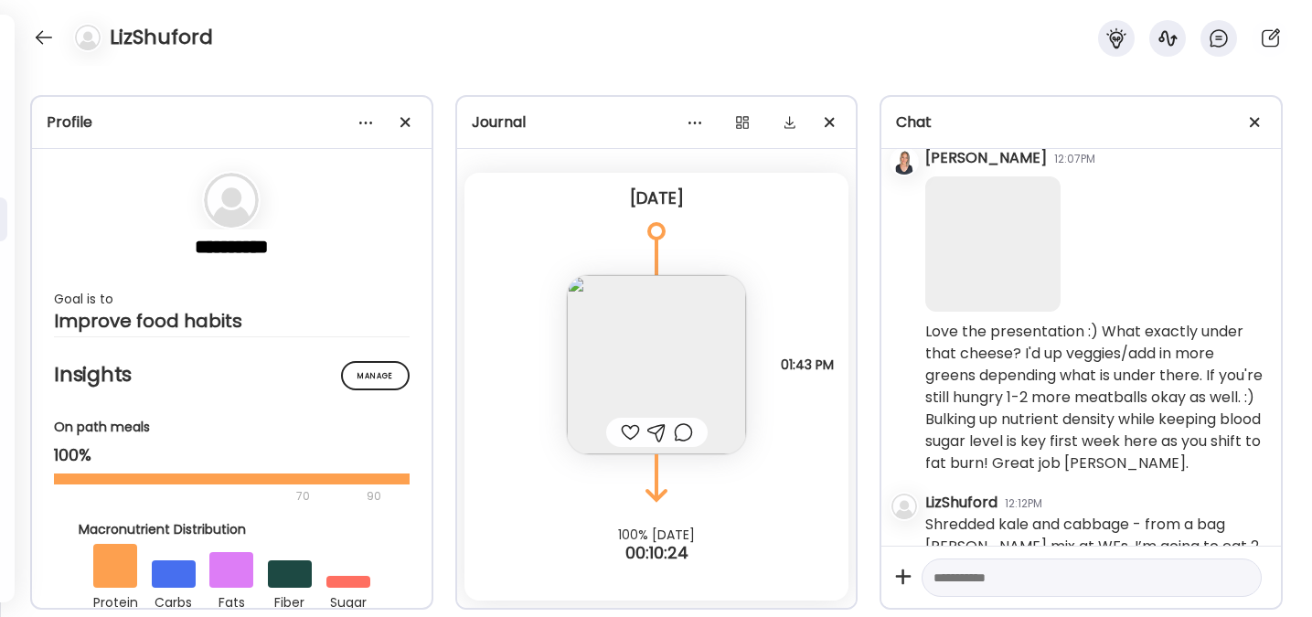
scroll to position [270, 0]
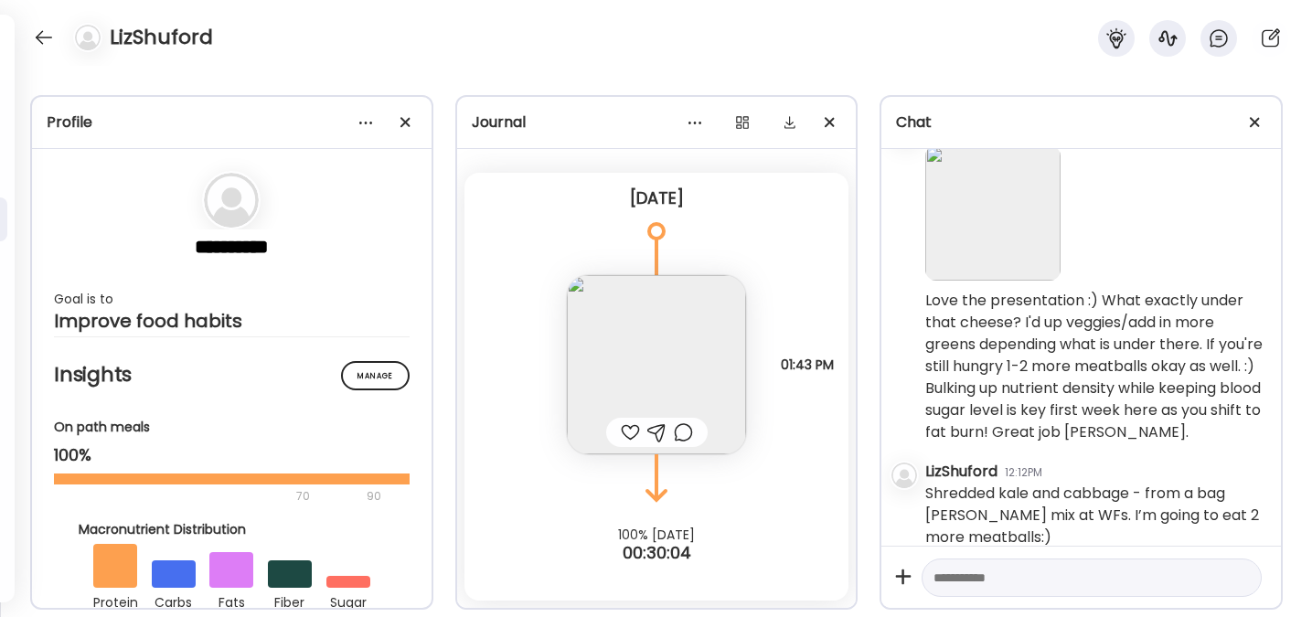
click at [1027, 569] on textarea at bounding box center [1074, 578] width 283 height 22
type textarea "*"
type textarea "**********"
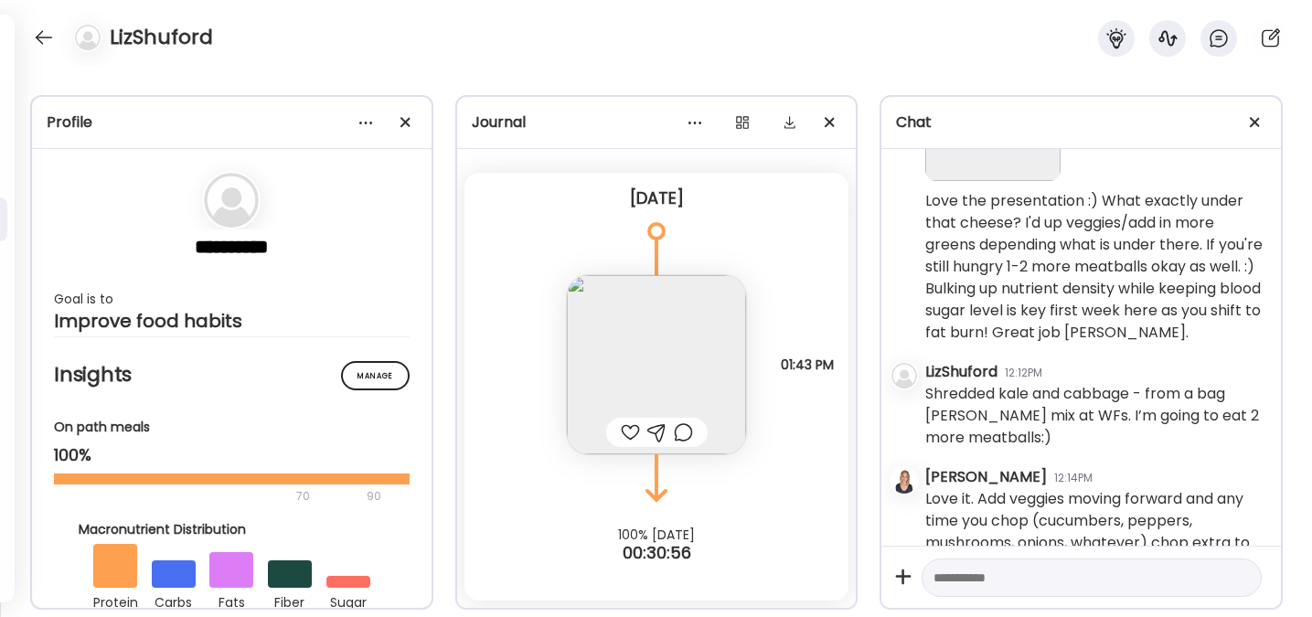
scroll to position [419, 0]
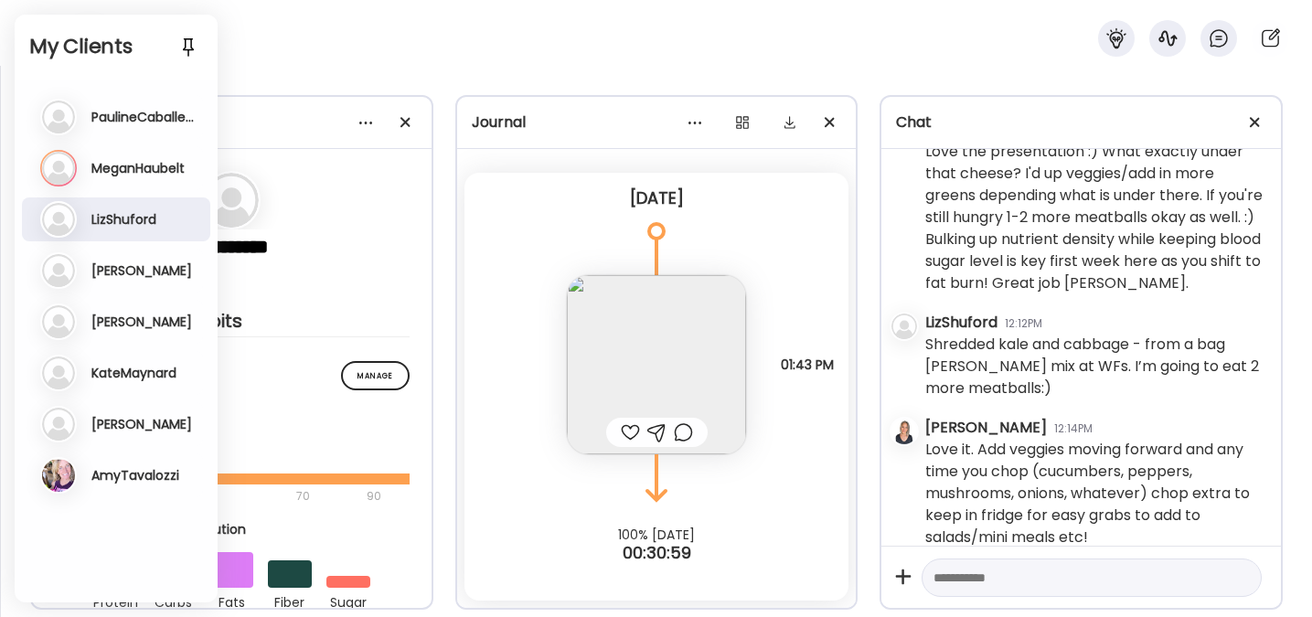
click at [139, 360] on div "Ka KateMaynard Last meal: 18h ago Last message: 2h ago I like the seasonal idea…" at bounding box center [117, 373] width 155 height 37
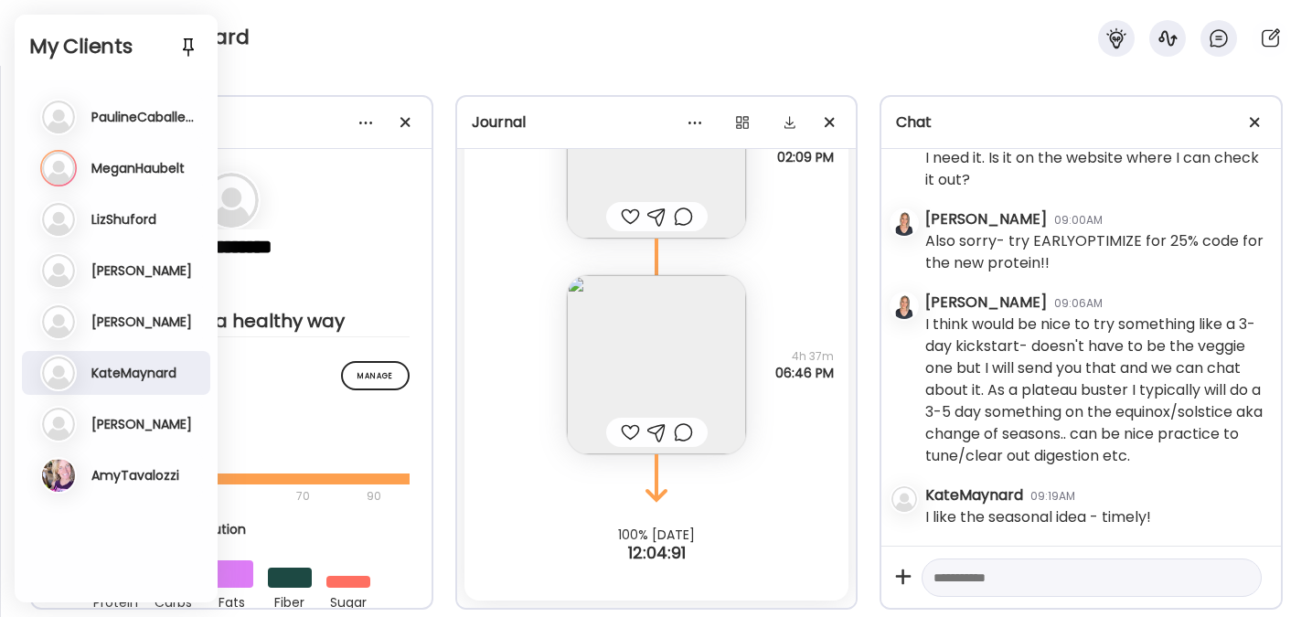
scroll to position [69697, 0]
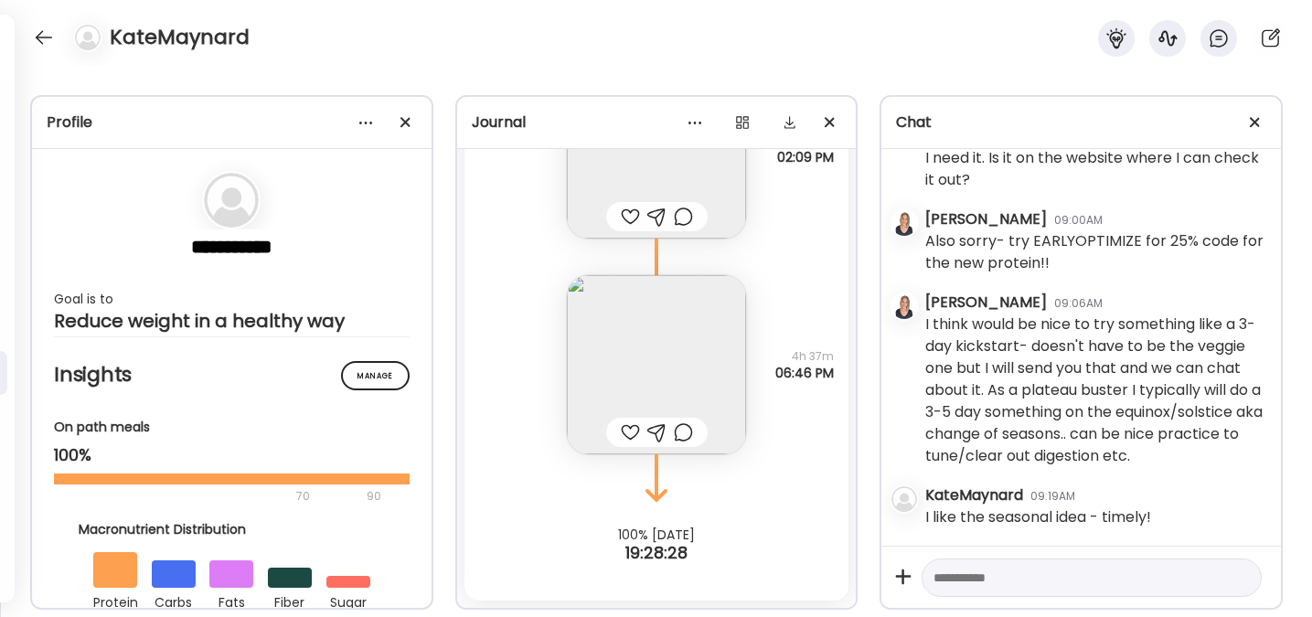
click at [999, 577] on textarea at bounding box center [1074, 578] width 283 height 22
type textarea "*******"
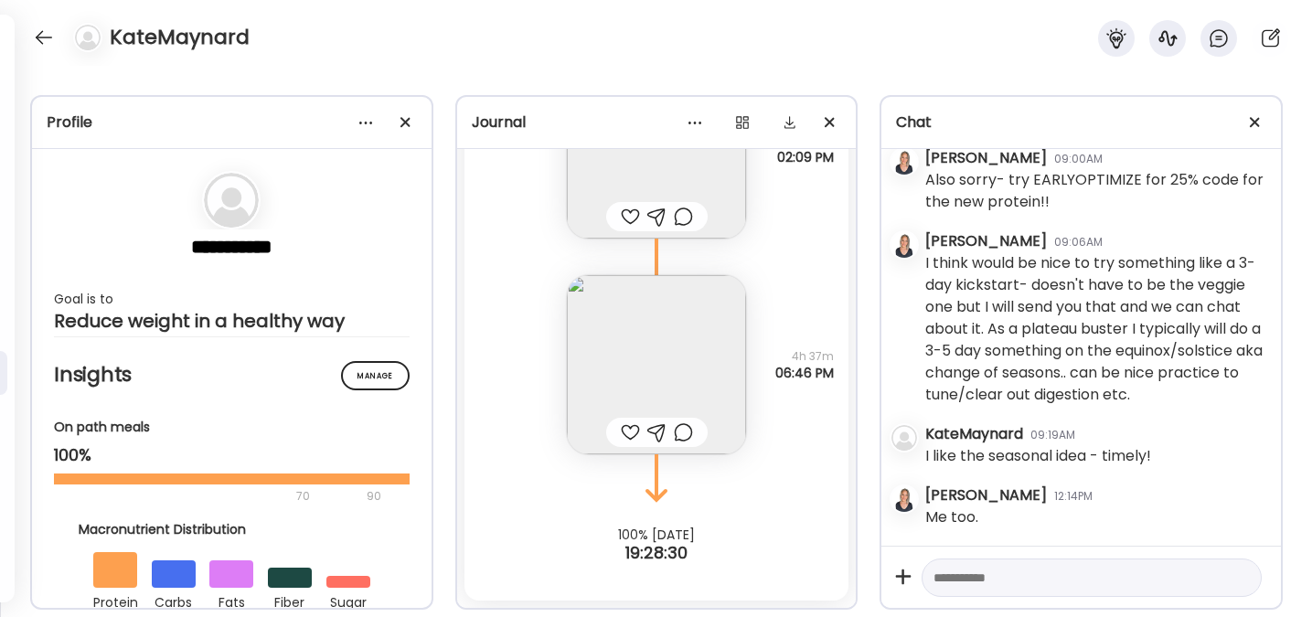
scroll to position [69759, 0]
click at [42, 41] on div at bounding box center [43, 37] width 29 height 29
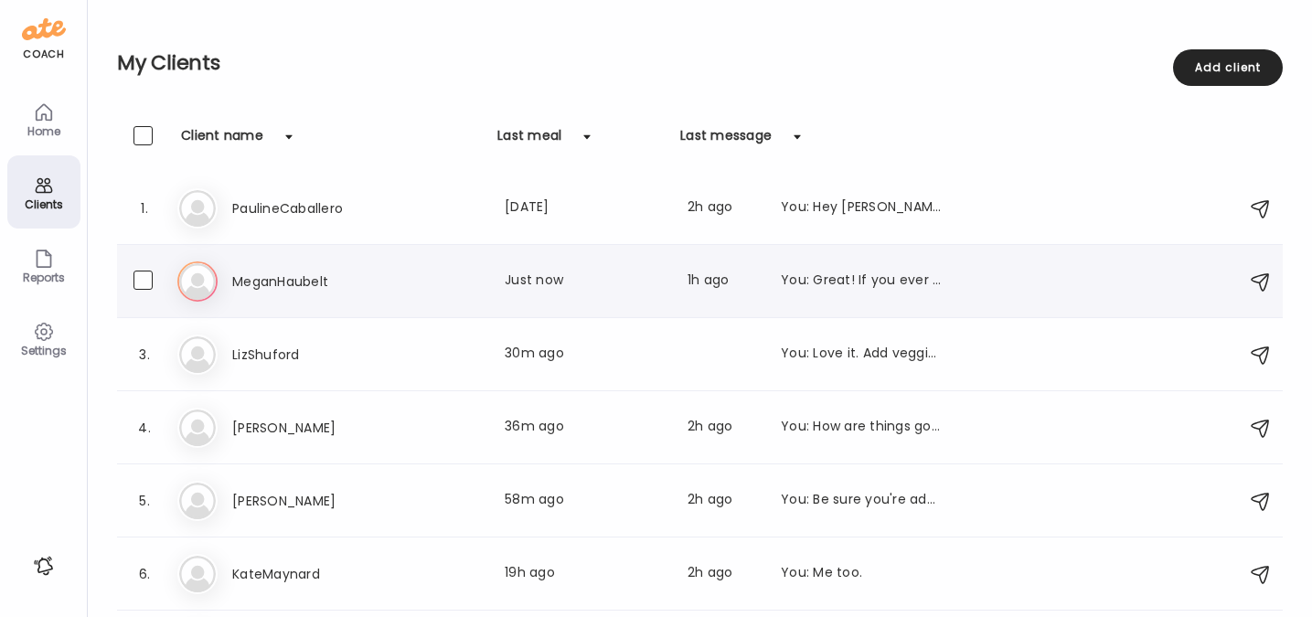
click at [253, 281] on h3 "MeganHaubelt" at bounding box center [312, 282] width 161 height 22
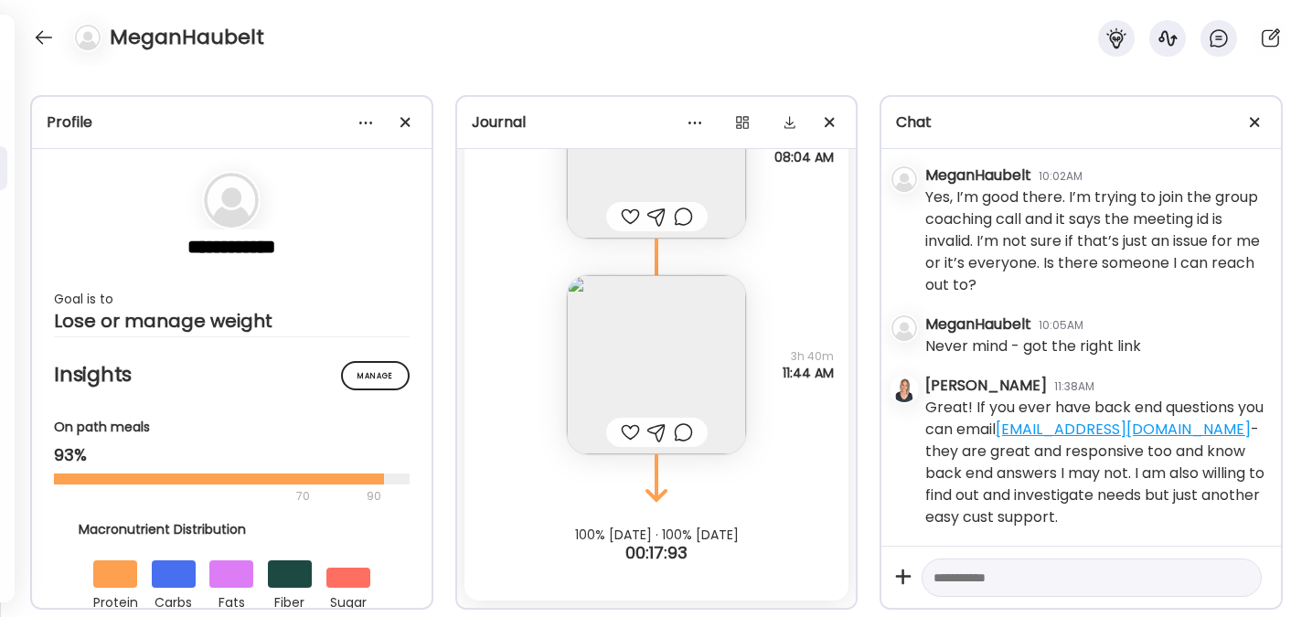
scroll to position [7691, 0]
